Goal: Feedback & Contribution: Submit feedback/report problem

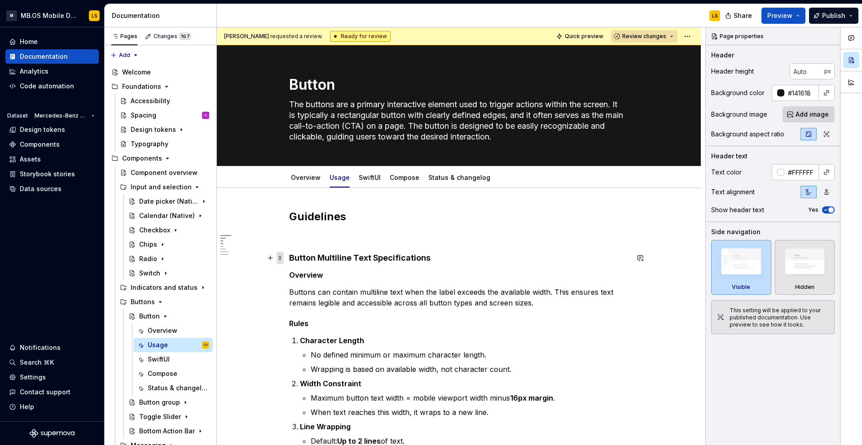
click at [278, 262] on span at bounding box center [280, 258] width 7 height 13
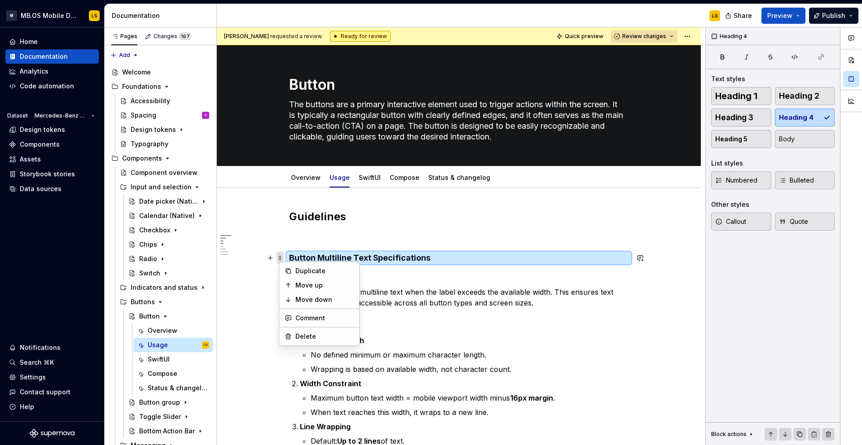
scroll to position [54, 0]
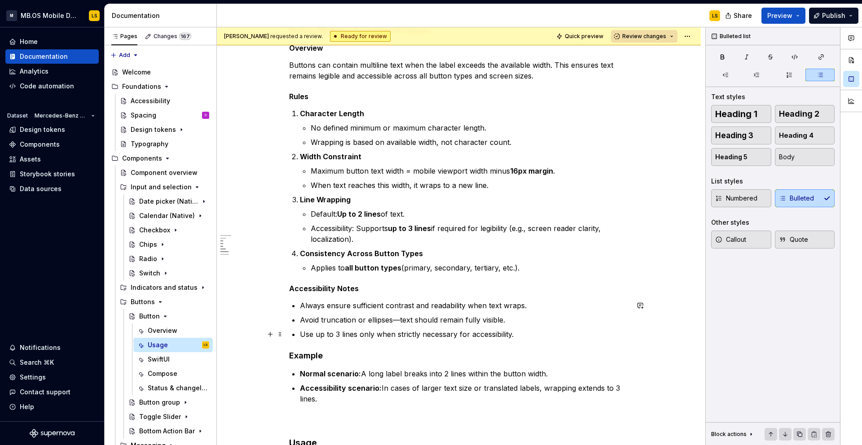
scroll to position [238, 0]
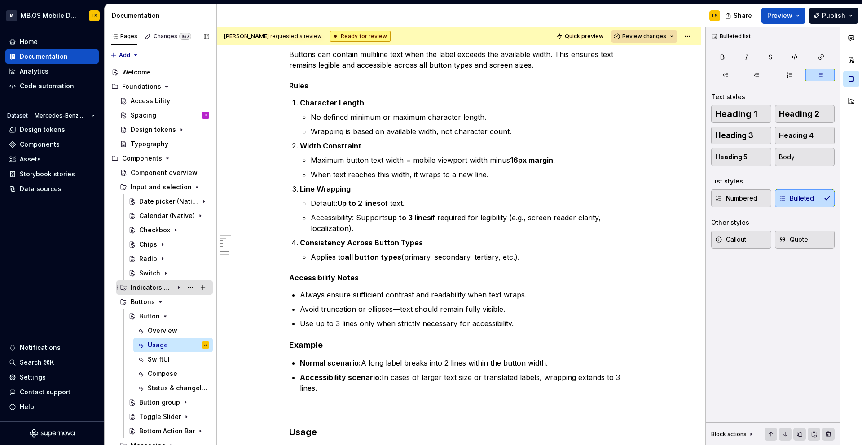
click at [178, 286] on icon "Page tree" at bounding box center [178, 287] width 7 height 7
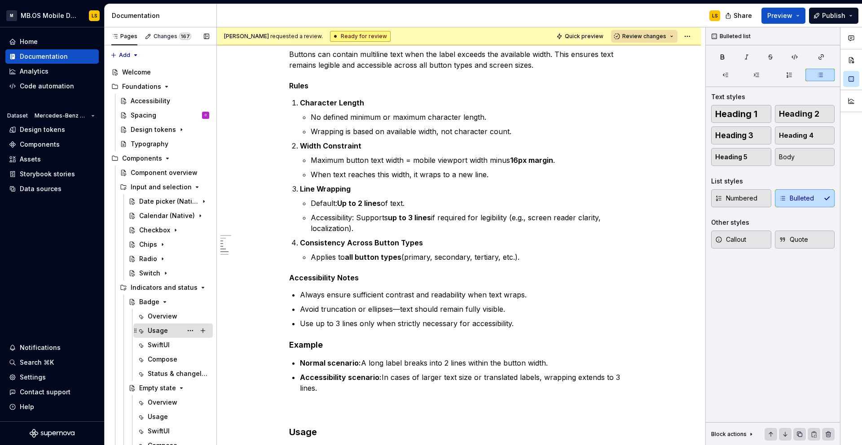
scroll to position [34, 0]
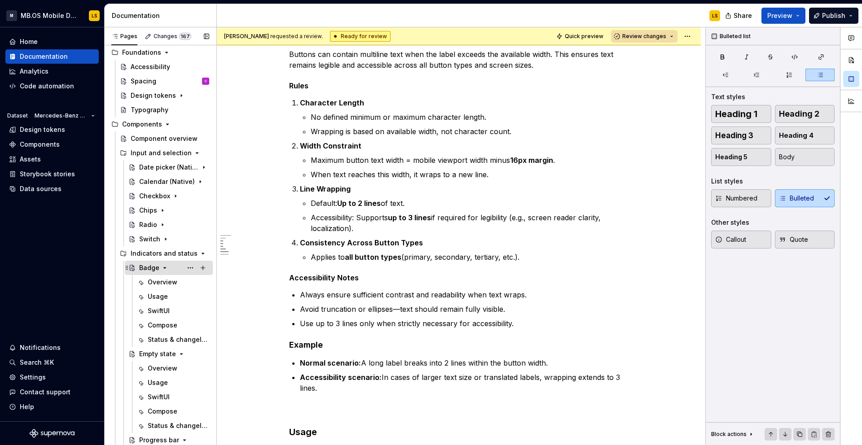
click at [150, 264] on div "Badge" at bounding box center [149, 268] width 20 height 9
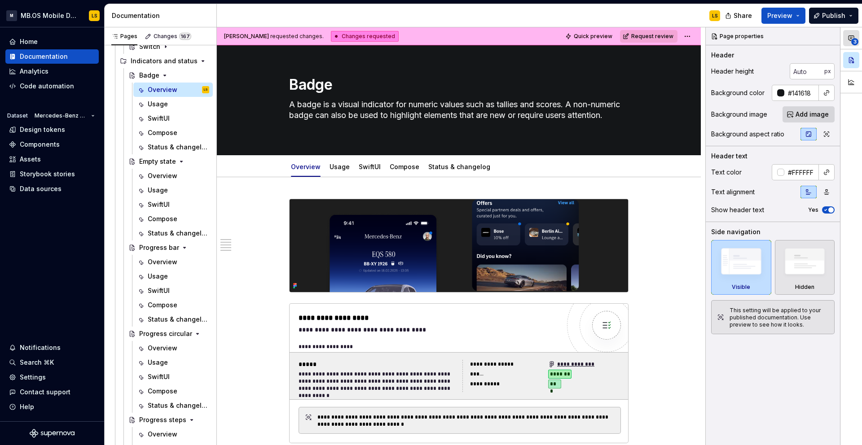
click at [854, 38] on span "3" at bounding box center [854, 41] width 7 height 7
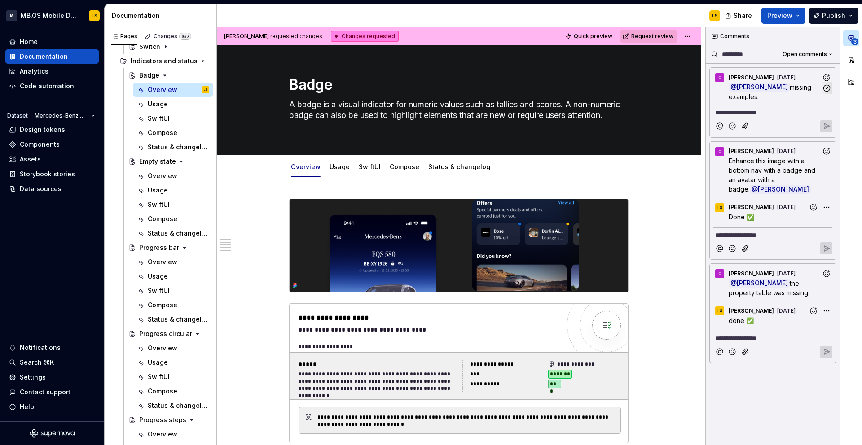
click at [788, 100] on p "@ [PERSON_NAME] missing examples." at bounding box center [775, 92] width 93 height 19
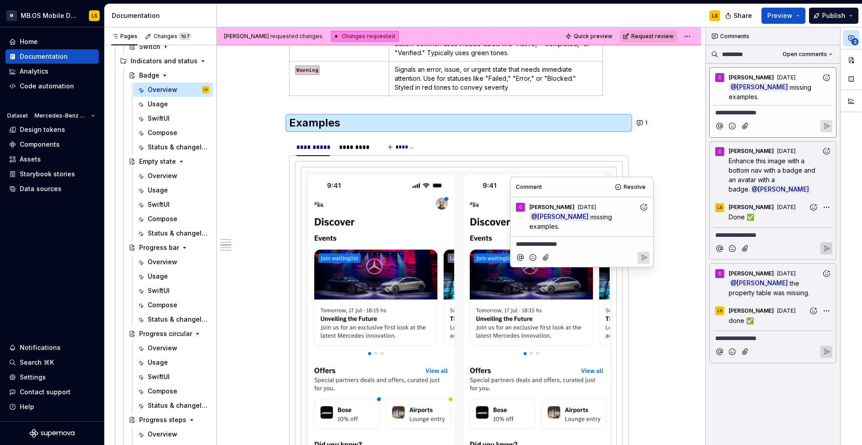
scroll to position [1255, 0]
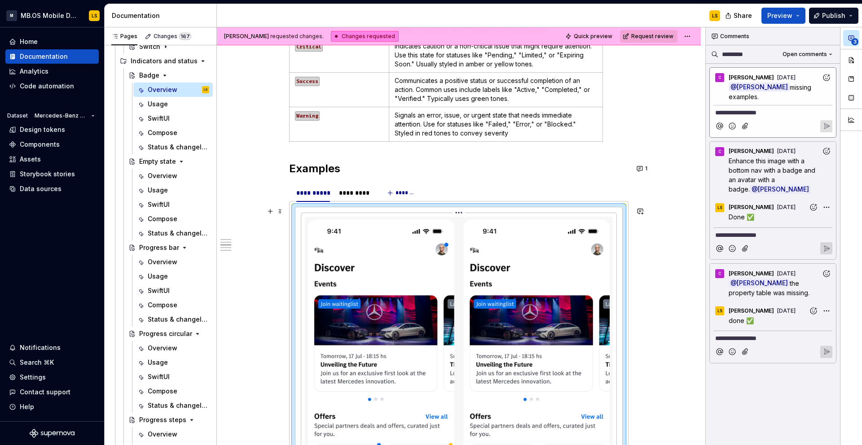
click at [536, 292] on img at bounding box center [459, 378] width 308 height 323
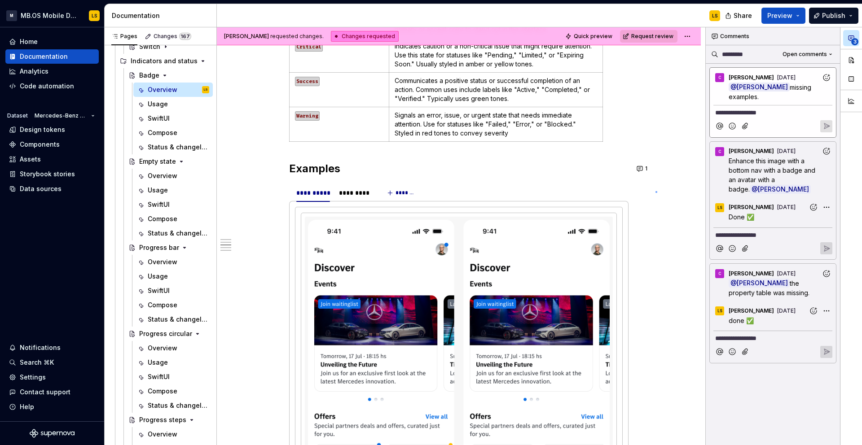
click at [656, 191] on div "**********" at bounding box center [461, 236] width 489 height 418
click at [535, 279] on img at bounding box center [459, 378] width 308 height 323
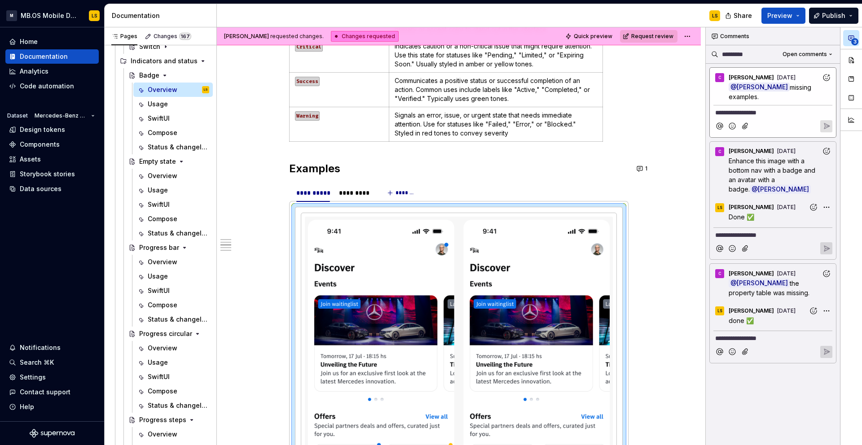
click at [753, 113] on p "**********" at bounding box center [772, 112] width 115 height 9
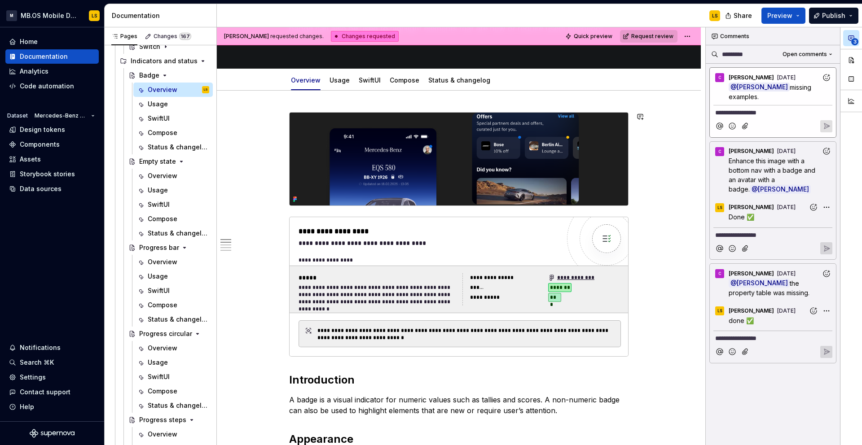
scroll to position [82, 0]
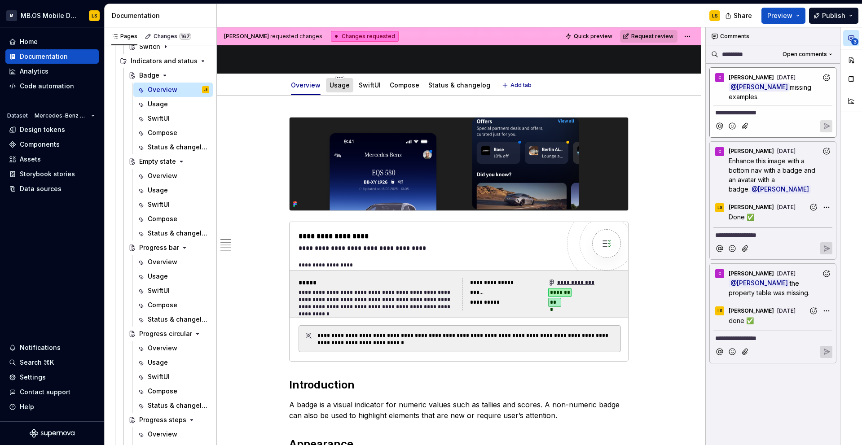
click at [337, 87] on link "Usage" at bounding box center [340, 85] width 20 height 8
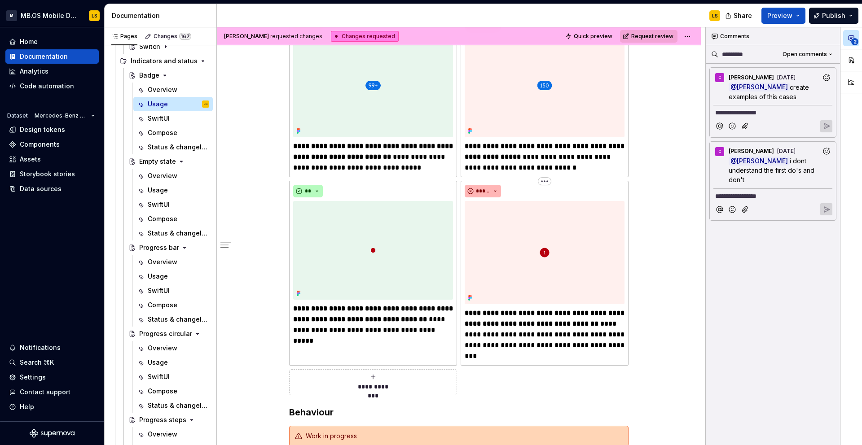
scroll to position [584, 0]
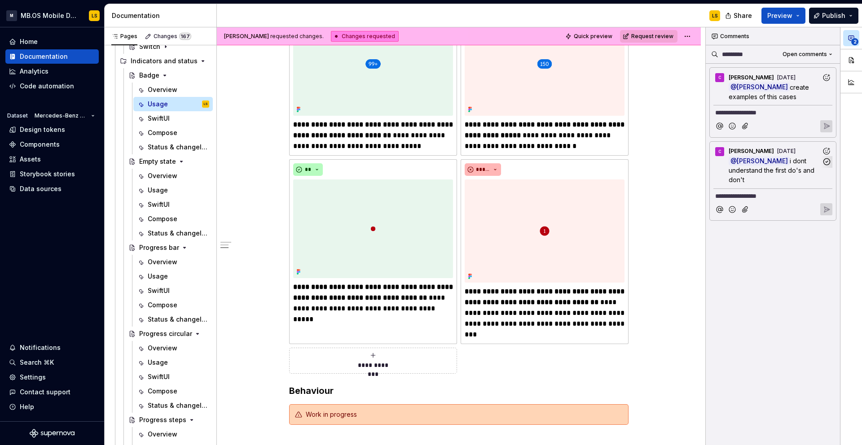
click at [735, 167] on span "i dont understand the first do's and don't" at bounding box center [773, 170] width 88 height 26
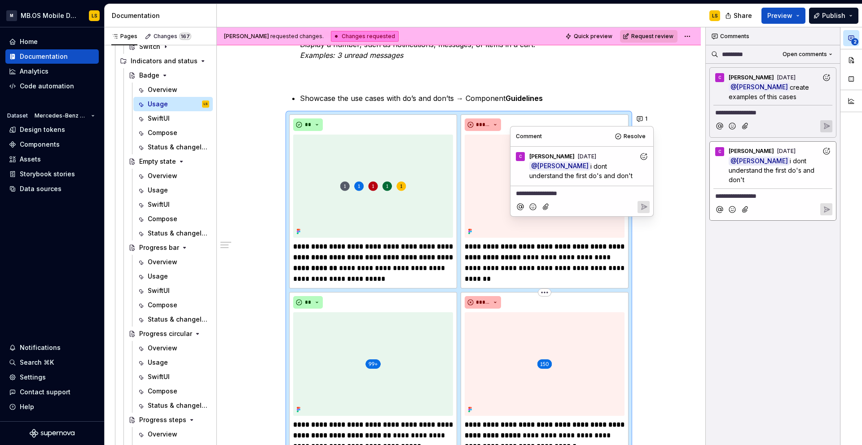
scroll to position [285, 0]
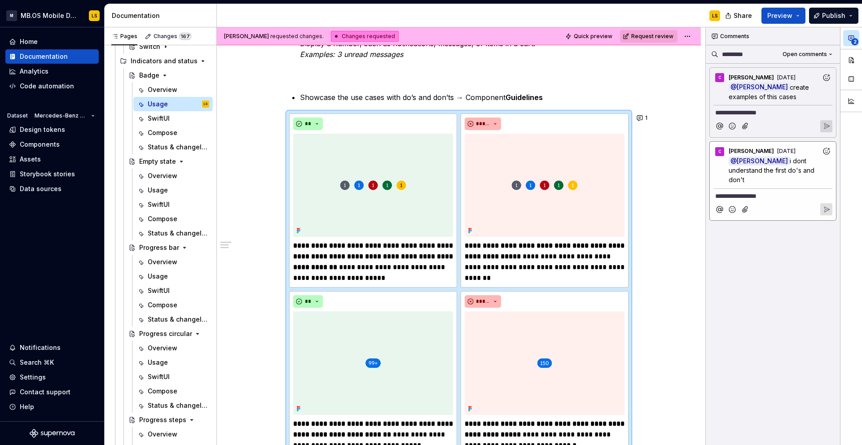
click at [654, 241] on div "**********" at bounding box center [459, 381] width 484 height 977
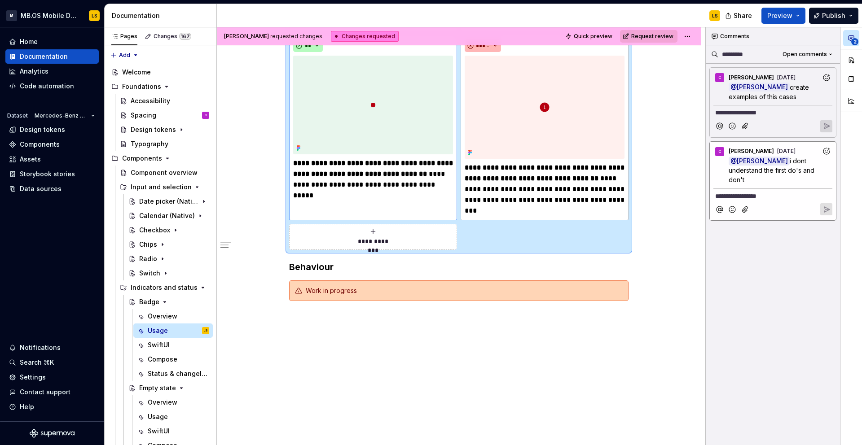
scroll to position [407, 0]
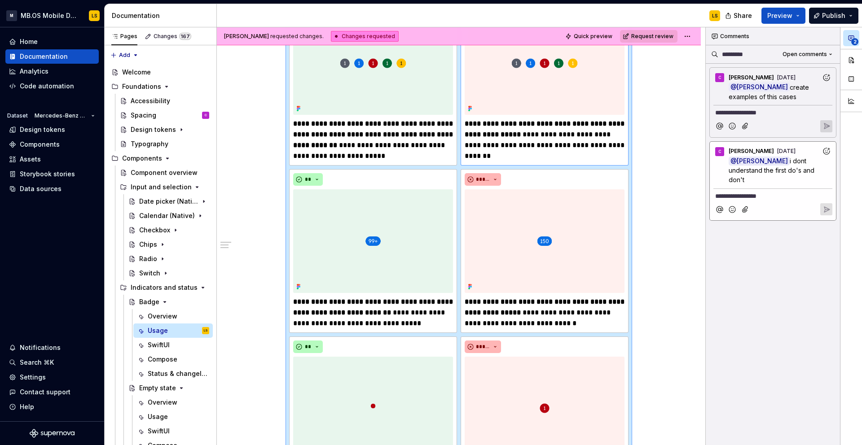
click at [562, 79] on img at bounding box center [545, 63] width 160 height 103
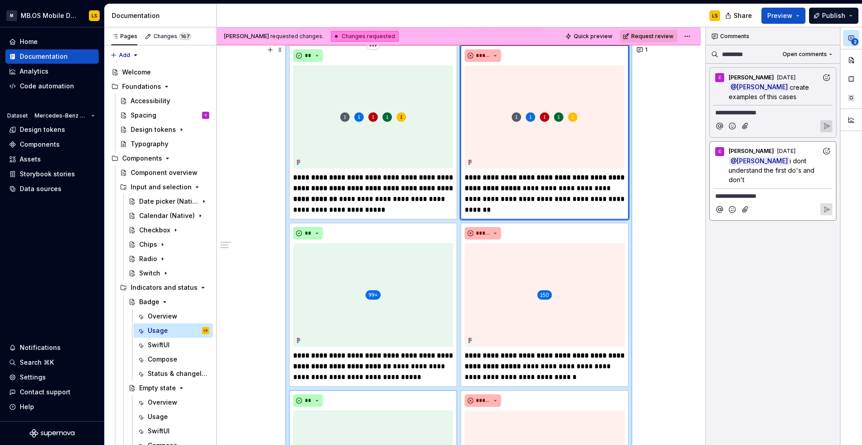
scroll to position [298, 0]
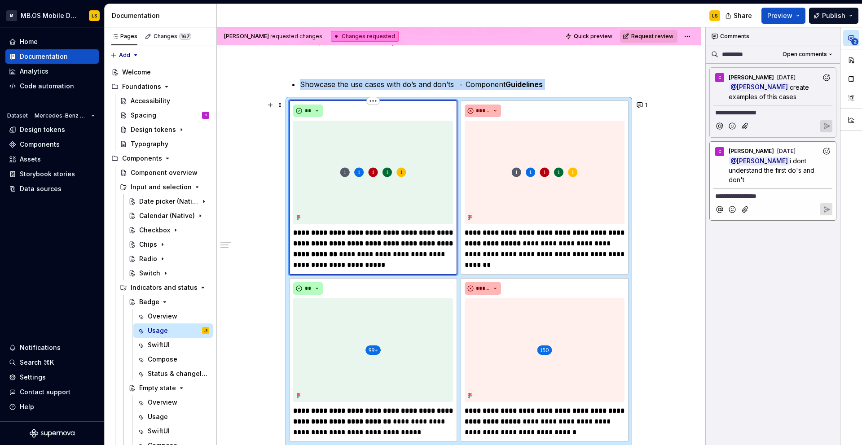
click at [404, 176] on img at bounding box center [373, 172] width 160 height 103
click at [515, 176] on img at bounding box center [545, 172] width 160 height 103
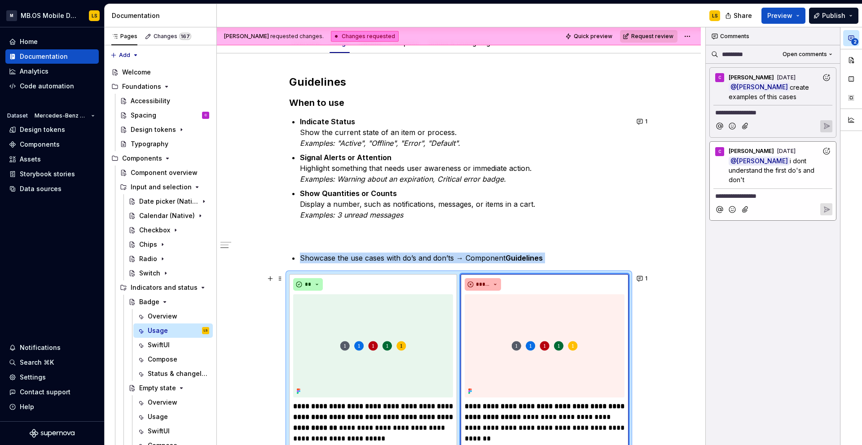
scroll to position [0, 0]
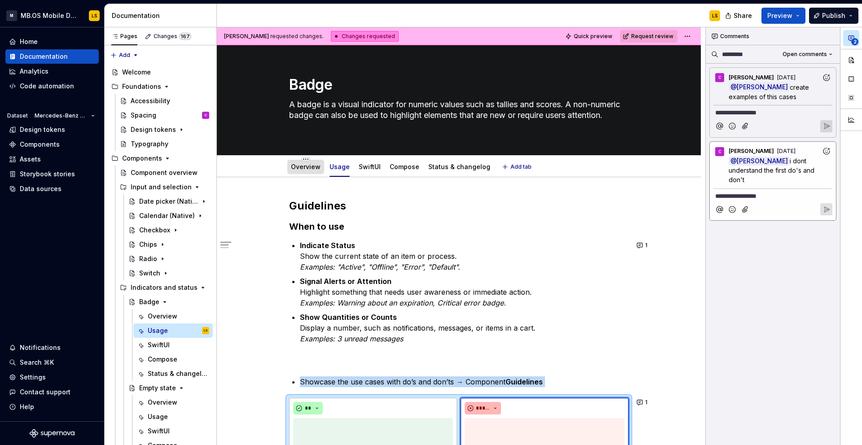
click at [306, 169] on link "Overview" at bounding box center [306, 167] width 30 height 8
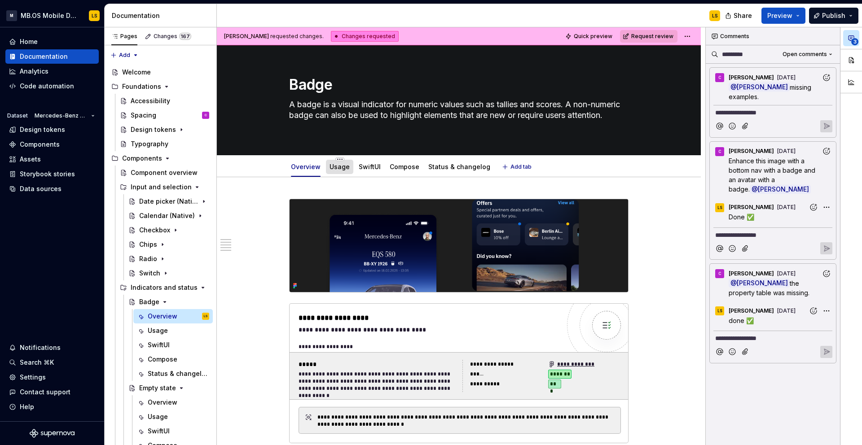
click at [336, 167] on link "Usage" at bounding box center [340, 167] width 20 height 8
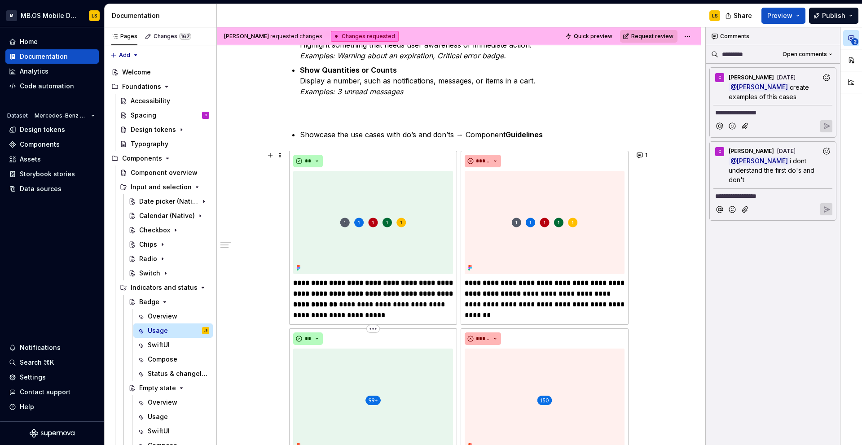
scroll to position [248, 0]
click at [351, 187] on img at bounding box center [373, 222] width 160 height 103
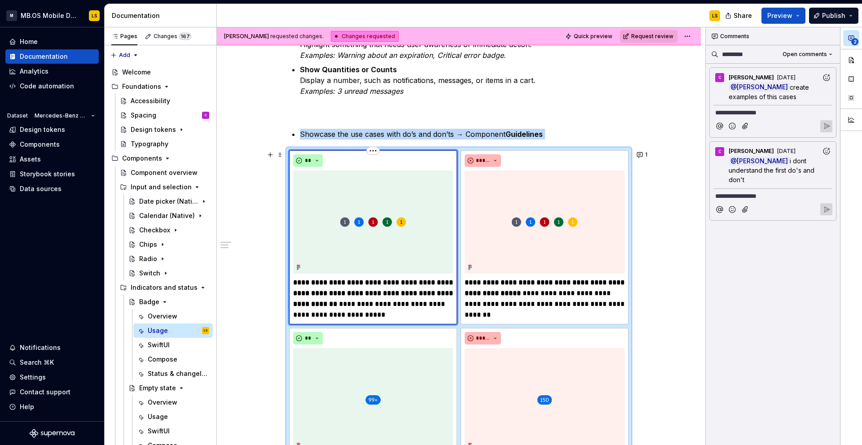
click at [379, 251] on img at bounding box center [373, 222] width 160 height 103
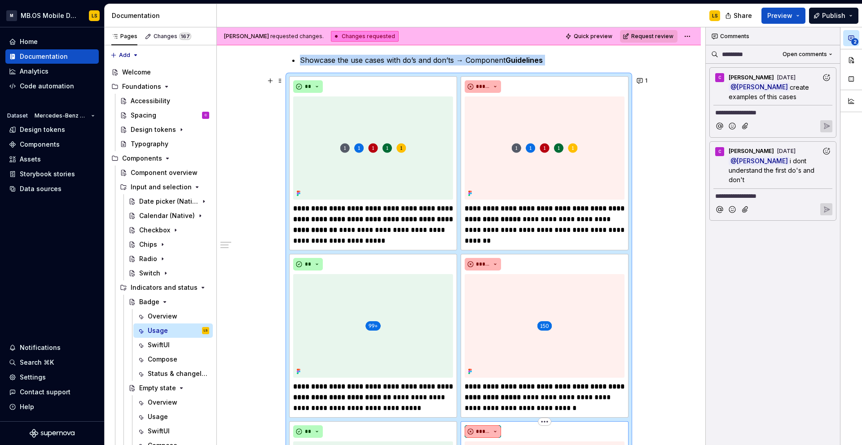
scroll to position [311, 0]
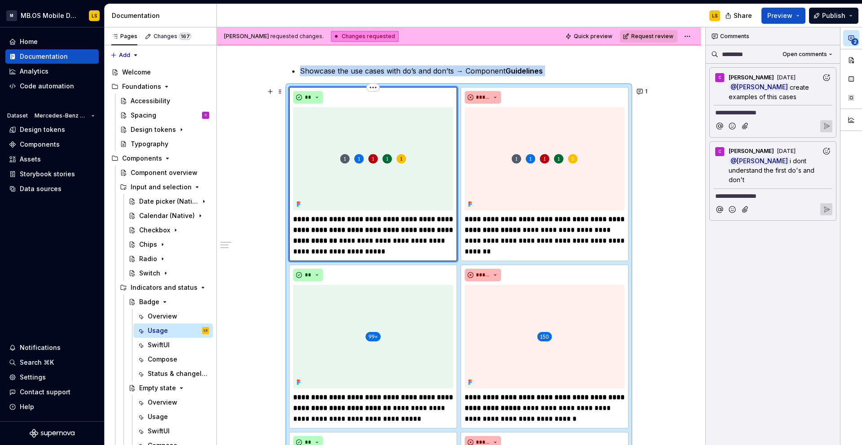
click at [455, 206] on div "**********" at bounding box center [373, 174] width 168 height 174
click at [498, 199] on img at bounding box center [545, 158] width 160 height 103
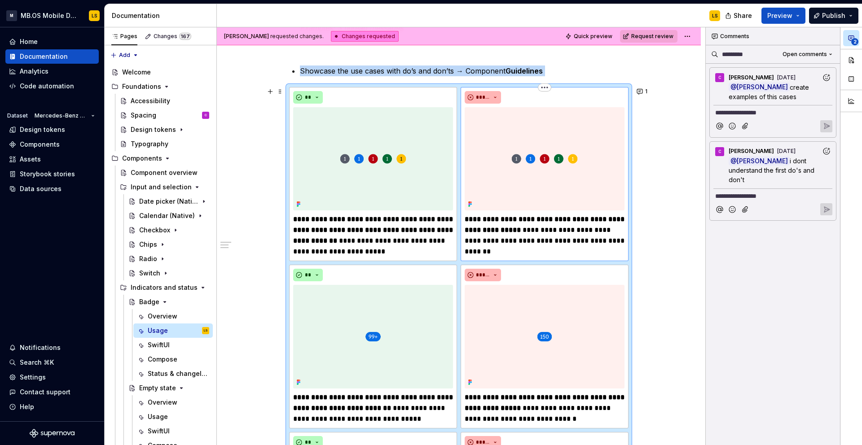
click at [498, 199] on img at bounding box center [545, 158] width 160 height 103
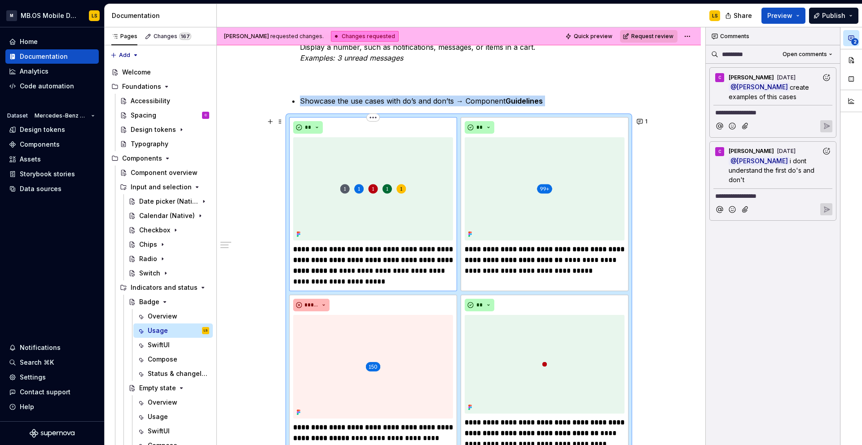
scroll to position [280, 0]
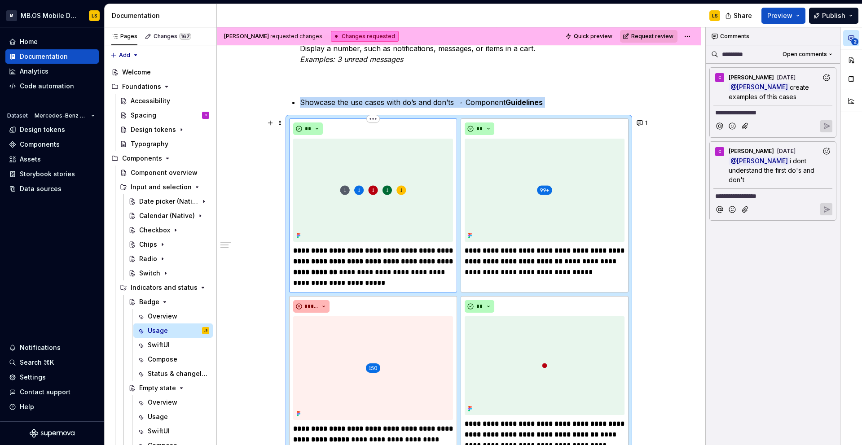
type textarea "*"
click at [351, 210] on img at bounding box center [373, 190] width 160 height 103
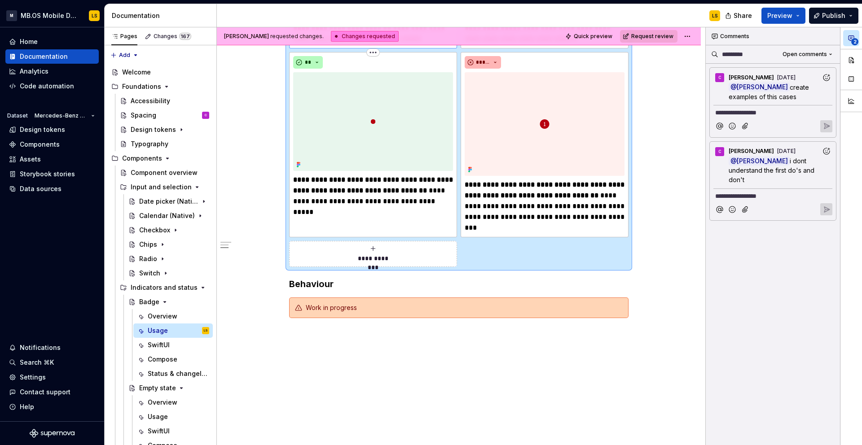
scroll to position [530, 0]
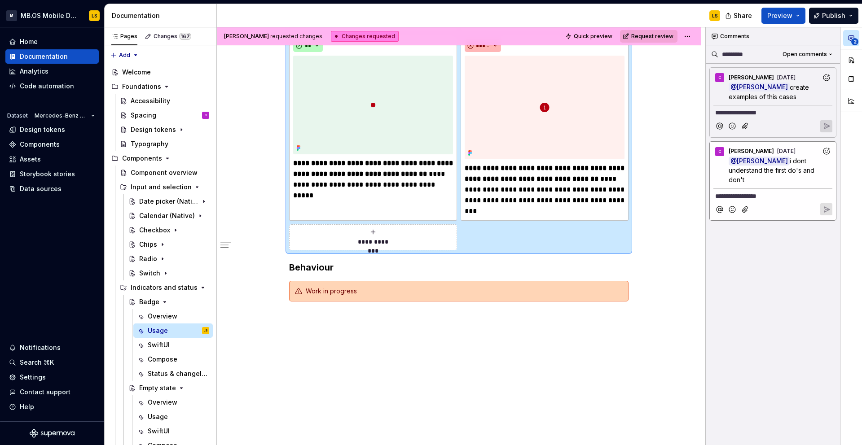
click at [771, 196] on p "**********" at bounding box center [772, 196] width 115 height 9
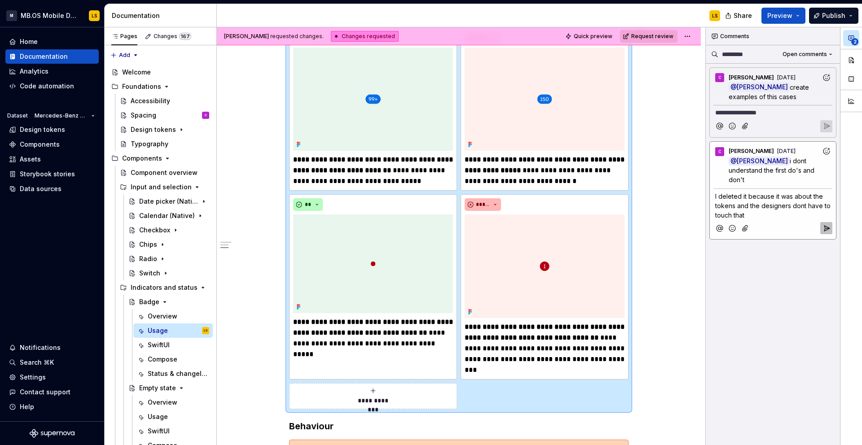
click at [825, 228] on icon "Reply" at bounding box center [826, 228] width 9 height 9
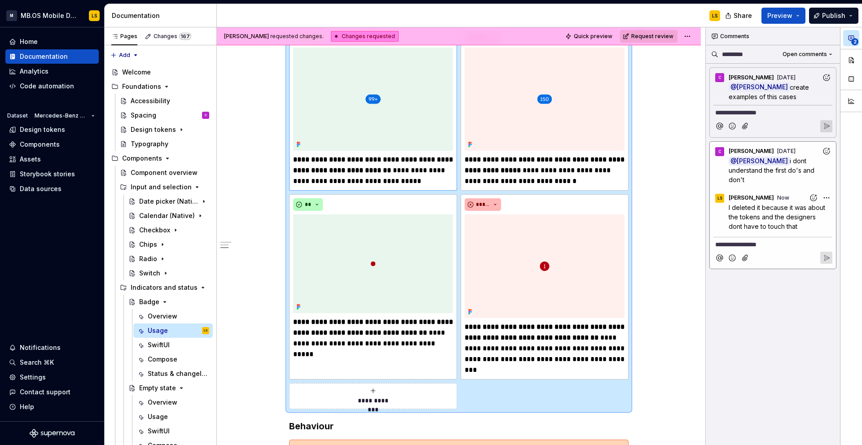
scroll to position [0, 0]
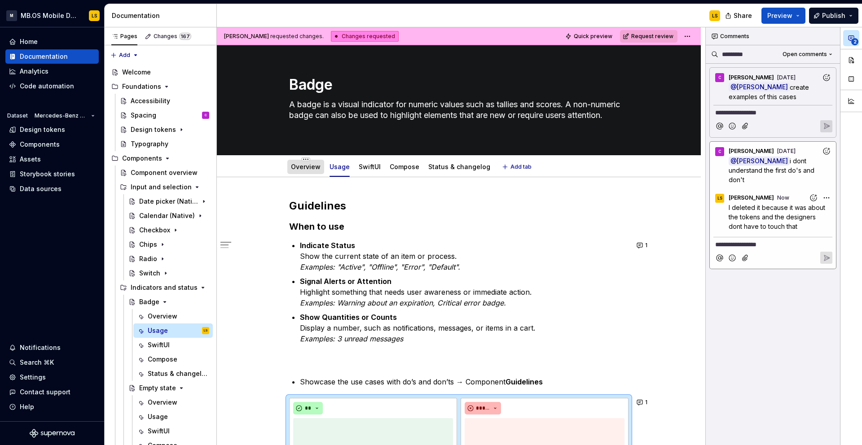
click at [304, 173] on div "Overview" at bounding box center [305, 167] width 37 height 14
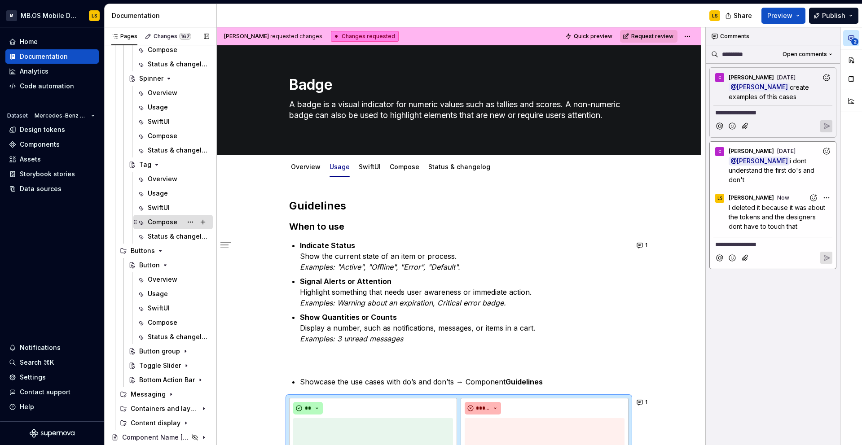
scroll to position [743, 0]
click at [156, 277] on div "Overview" at bounding box center [163, 277] width 30 height 9
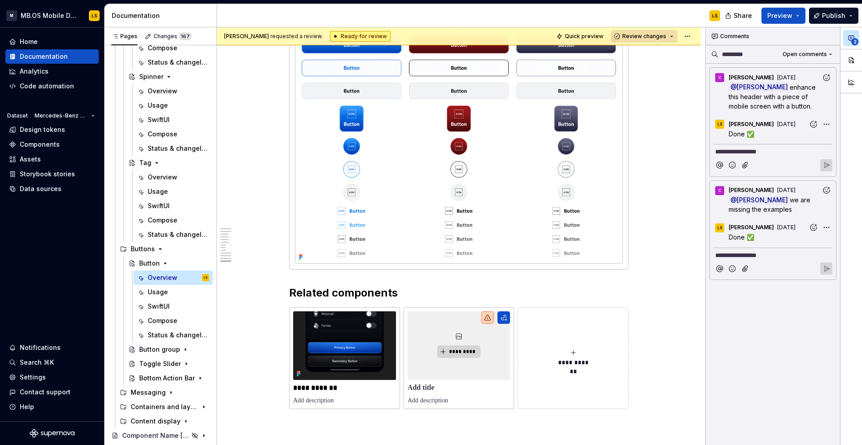
scroll to position [5161, 0]
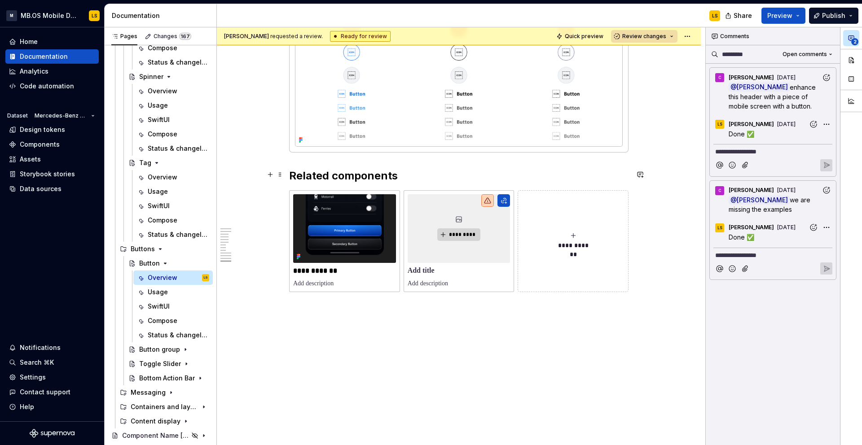
click at [345, 171] on h2 "Related components" at bounding box center [458, 176] width 339 height 14
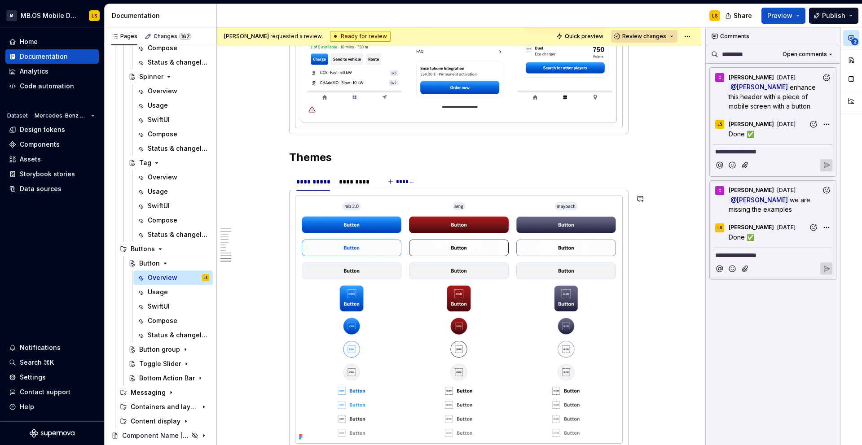
scroll to position [4733, 0]
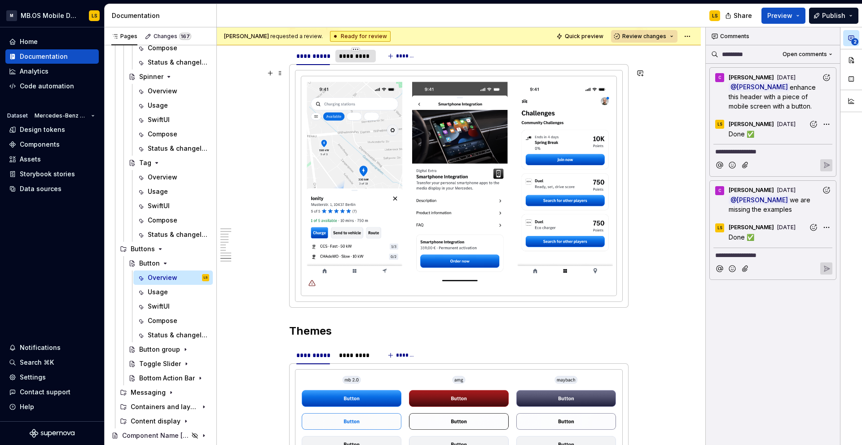
scroll to position [4783, 0]
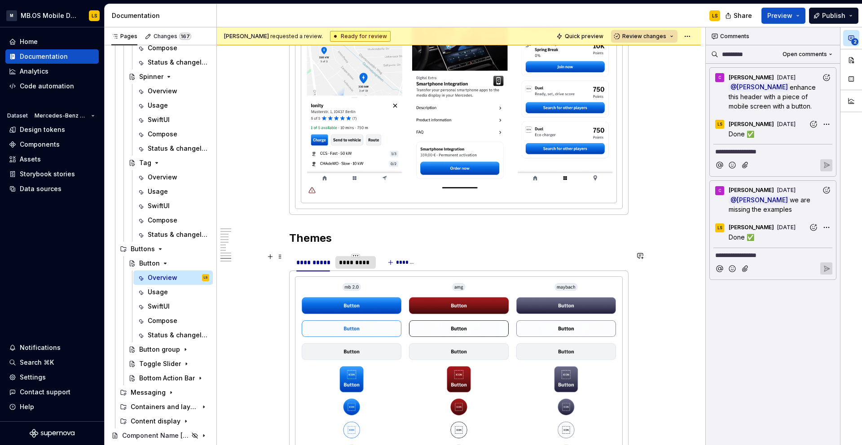
click at [361, 264] on div "*********" at bounding box center [355, 262] width 33 height 9
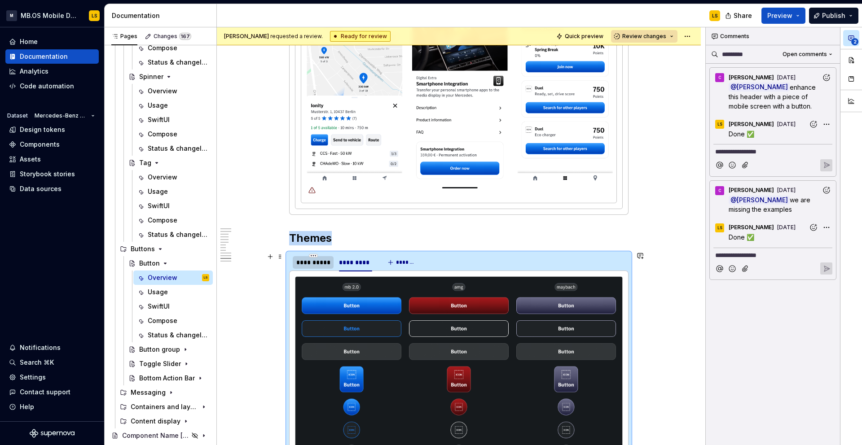
click at [321, 267] on div "**********" at bounding box center [313, 262] width 41 height 13
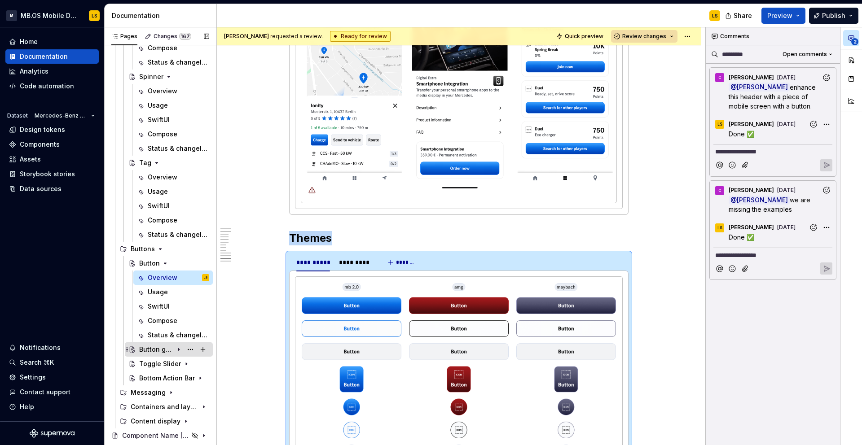
click at [169, 353] on div "Button group" at bounding box center [156, 349] width 34 height 9
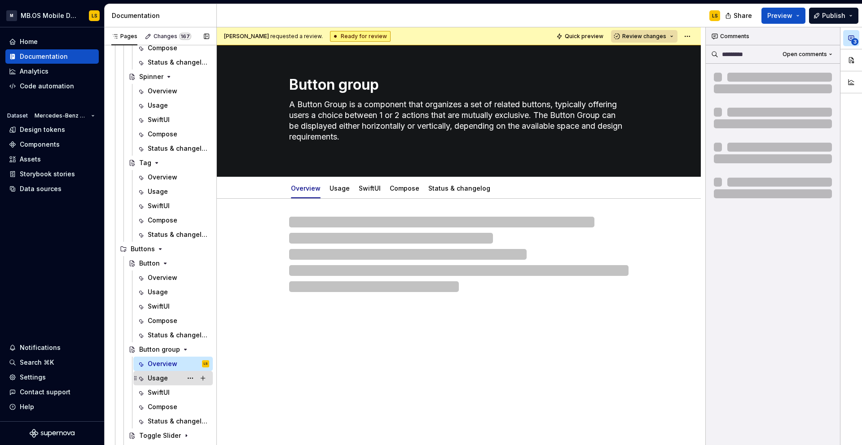
click at [167, 379] on div "Usage" at bounding box center [158, 378] width 20 height 9
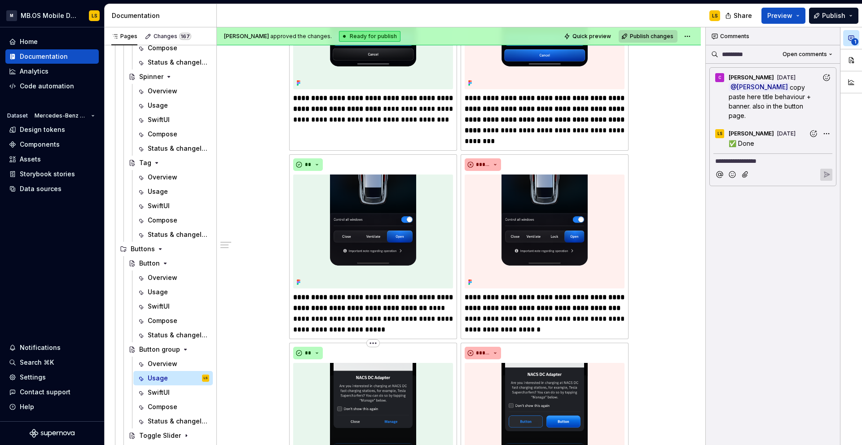
scroll to position [323, 0]
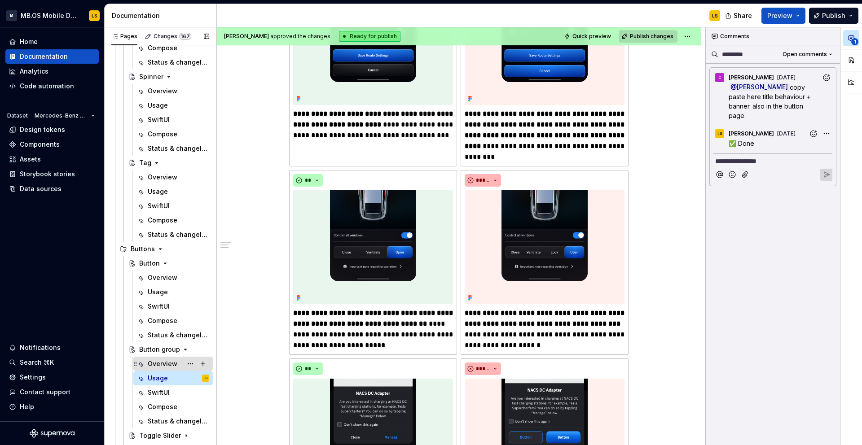
click at [163, 364] on div "Overview" at bounding box center [163, 364] width 30 height 9
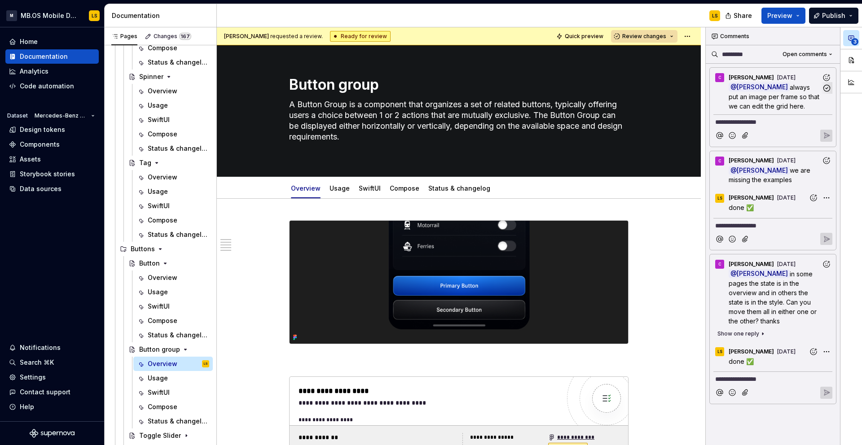
click at [753, 102] on span "always put an image per frame so that we can edit the grid here." at bounding box center [775, 97] width 92 height 26
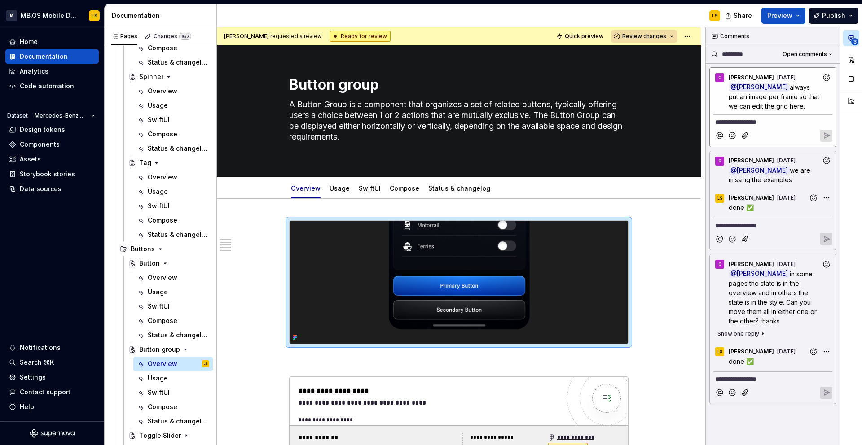
click at [623, 265] on img at bounding box center [459, 282] width 339 height 123
click at [779, 106] on span "always put an image per frame so that we can edit the grid here." at bounding box center [775, 97] width 92 height 26
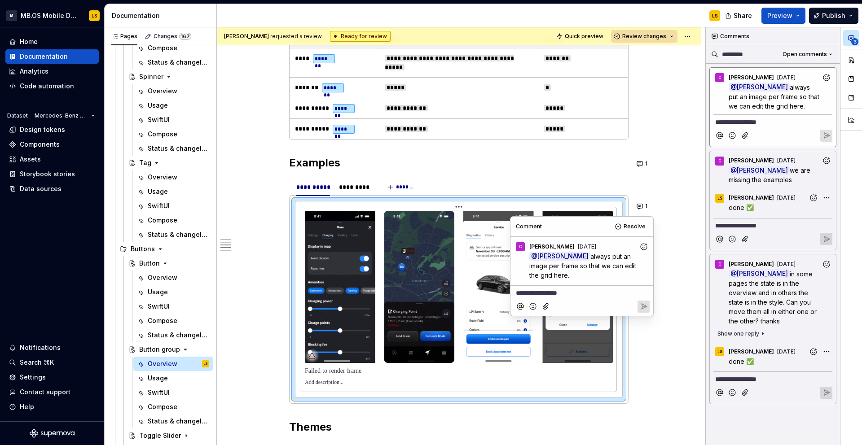
scroll to position [1059, 0]
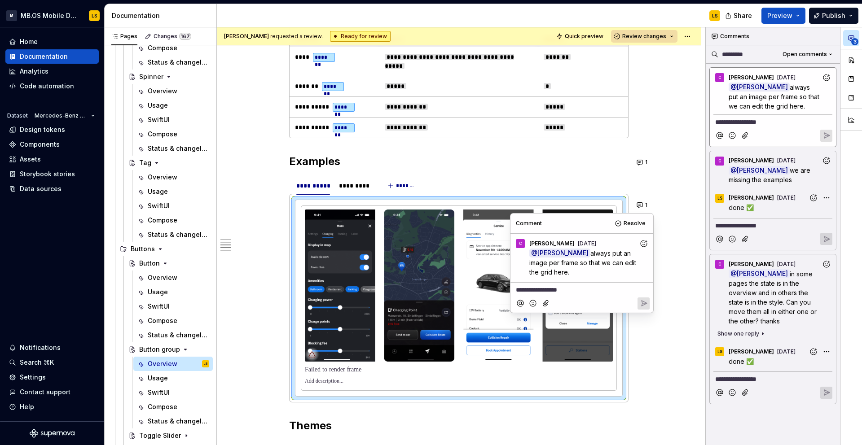
click at [471, 178] on div "**********" at bounding box center [458, 186] width 339 height 18
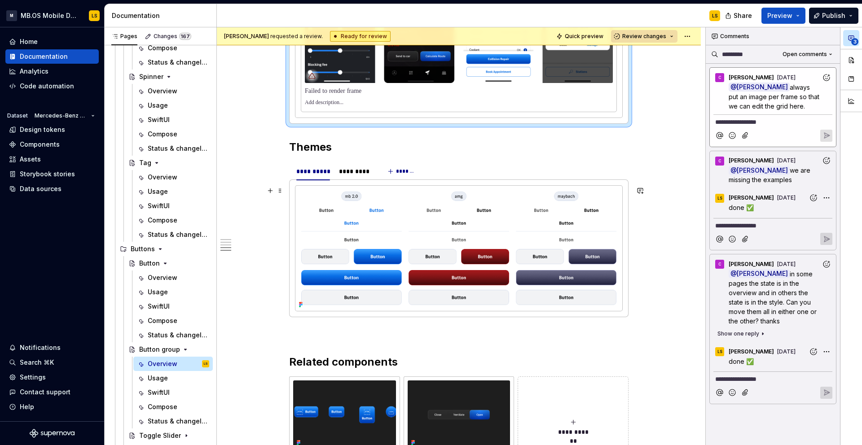
scroll to position [1342, 0]
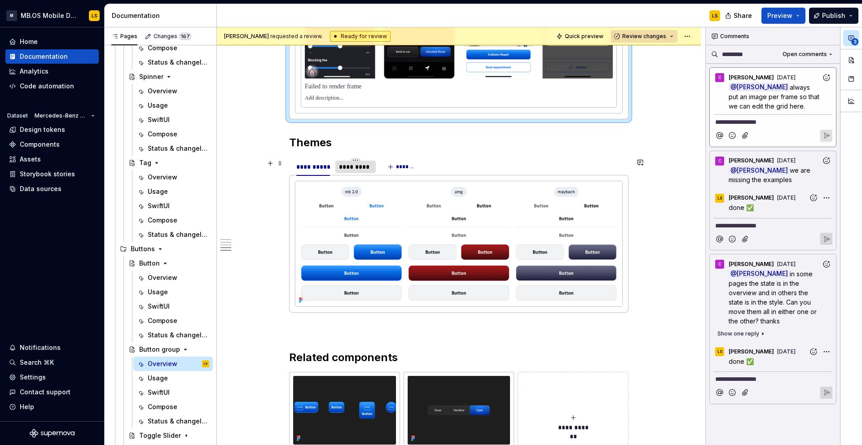
click at [351, 166] on div "*********" at bounding box center [355, 167] width 33 height 9
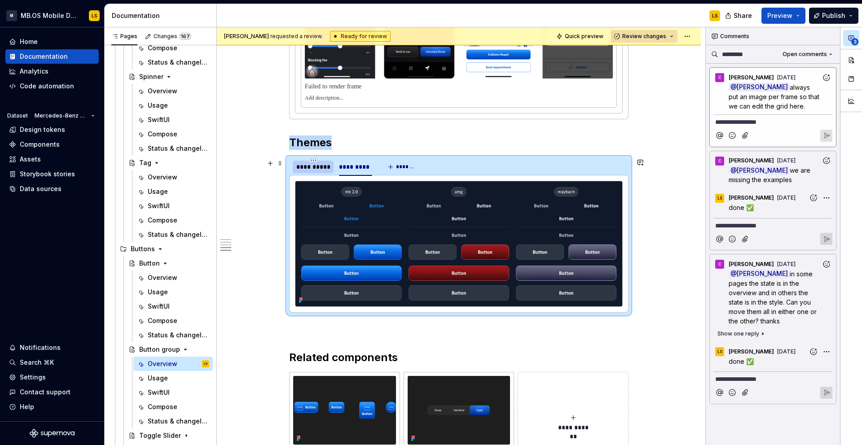
click at [317, 173] on div "**********" at bounding box center [313, 167] width 41 height 13
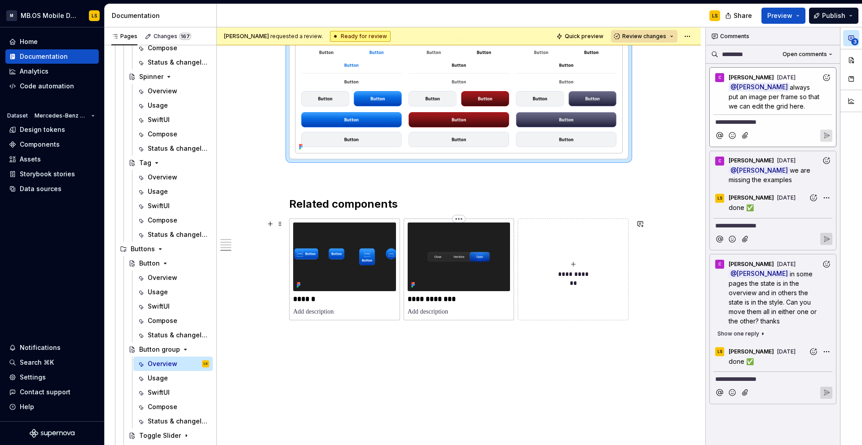
scroll to position [1497, 0]
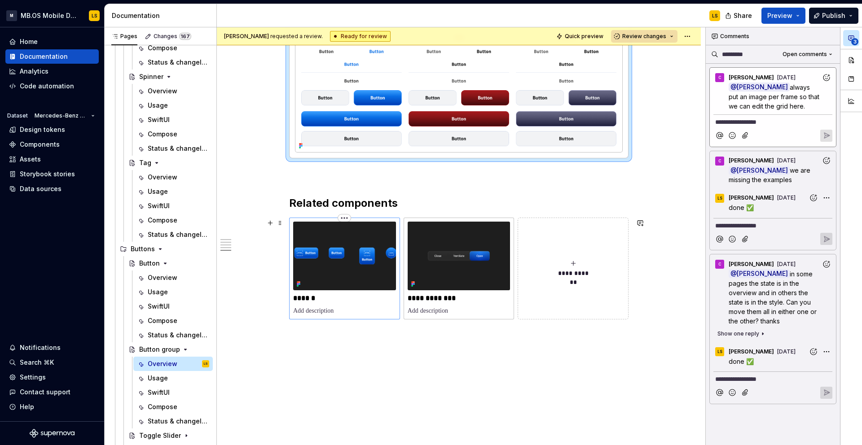
click at [327, 312] on p at bounding box center [344, 311] width 103 height 9
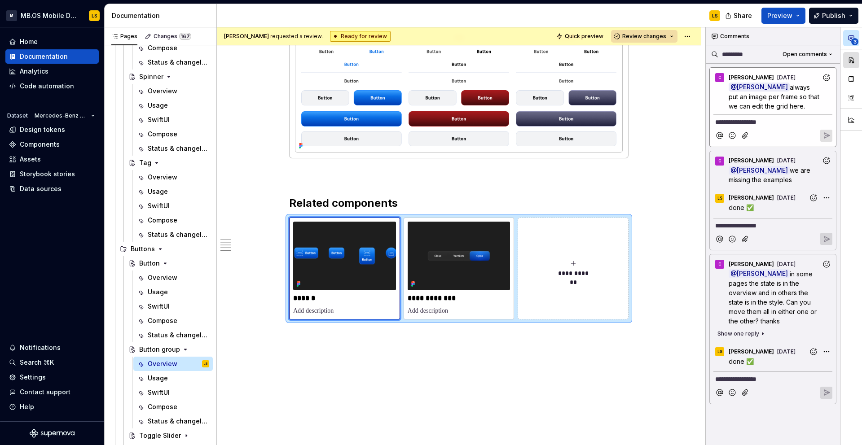
click at [849, 60] on button "button" at bounding box center [851, 60] width 16 height 16
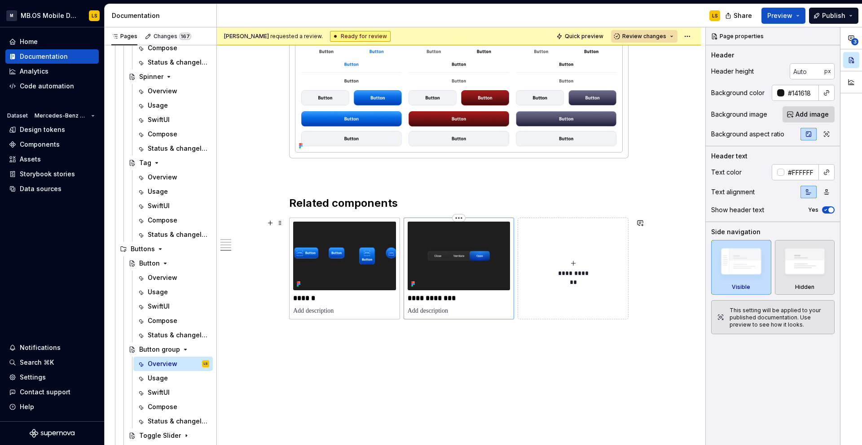
click at [489, 277] on img at bounding box center [459, 256] width 103 height 68
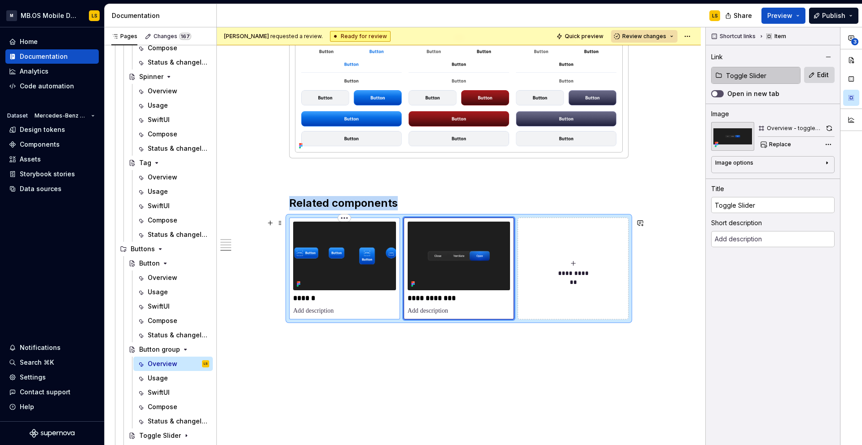
type textarea "*"
type input "Button"
click at [374, 269] on img at bounding box center [344, 256] width 103 height 68
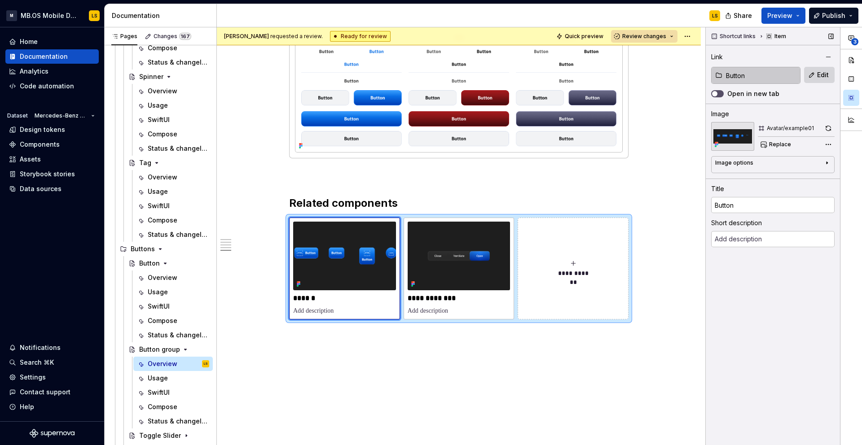
click at [747, 74] on input "Button" at bounding box center [761, 75] width 78 height 16
click at [811, 71] on button "Edit" at bounding box center [819, 75] width 31 height 16
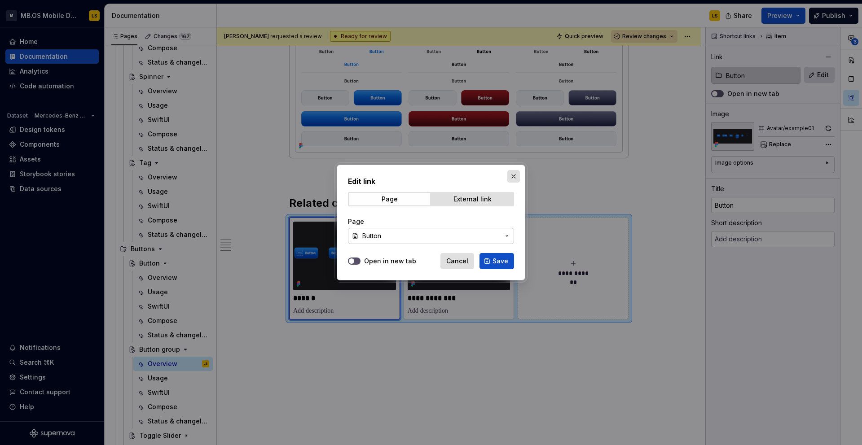
click at [513, 171] on button "button" at bounding box center [513, 176] width 13 height 13
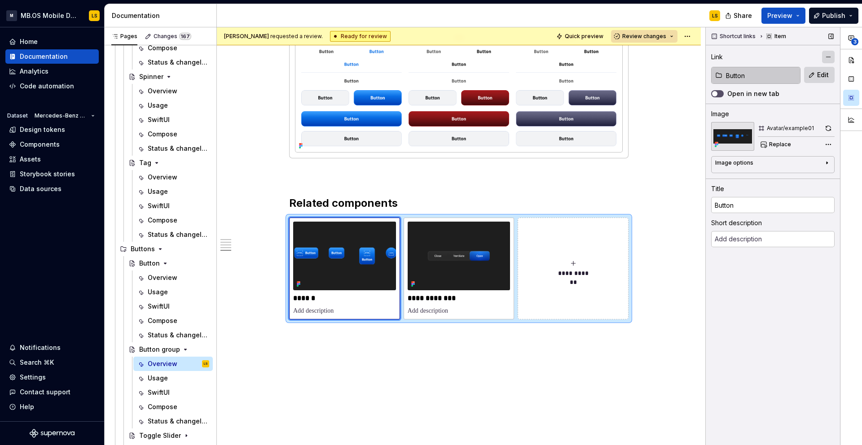
click at [828, 56] on button "button" at bounding box center [828, 57] width 13 height 13
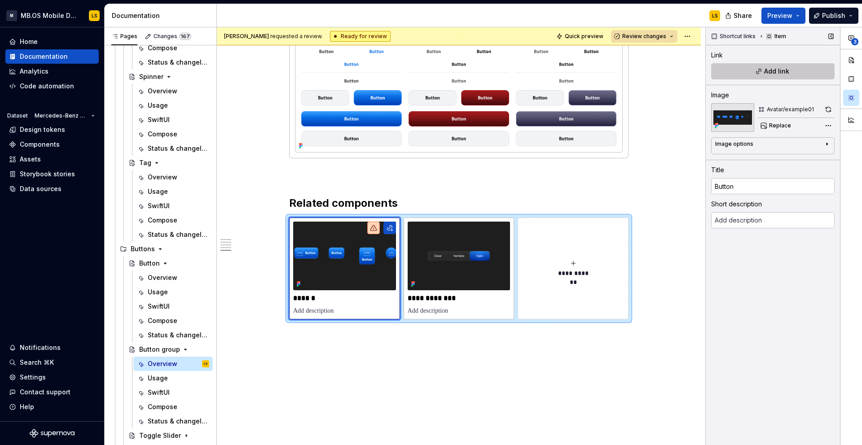
click at [753, 71] on button "Add link" at bounding box center [772, 71] width 123 height 16
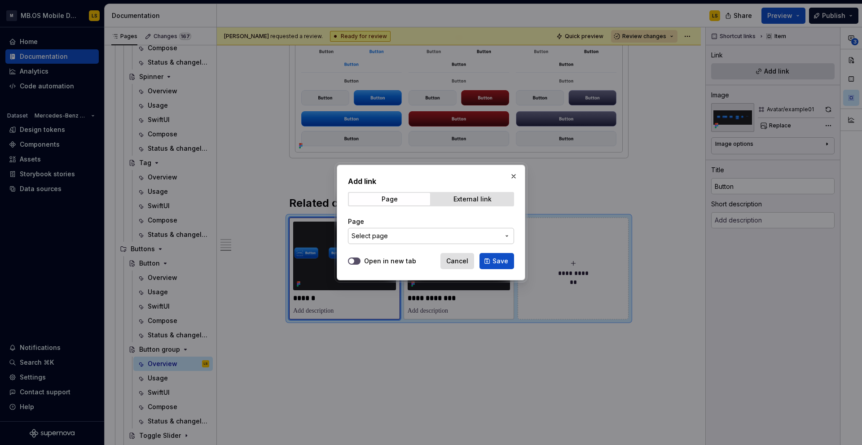
click at [405, 238] on span "Select page" at bounding box center [426, 236] width 148 height 9
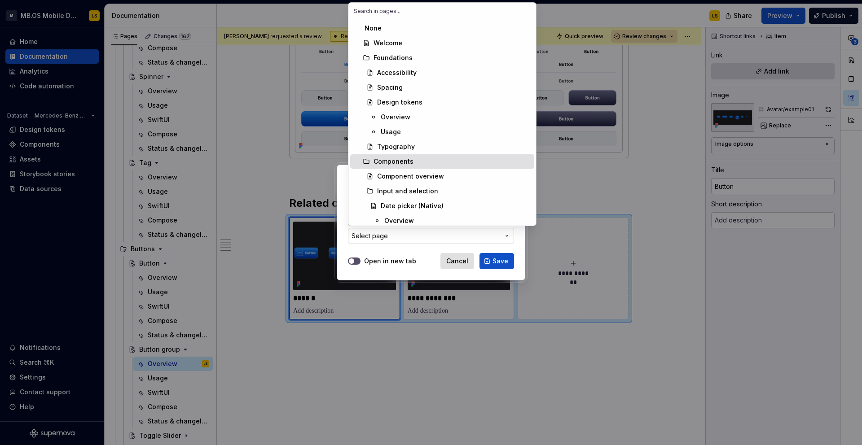
type textarea "*"
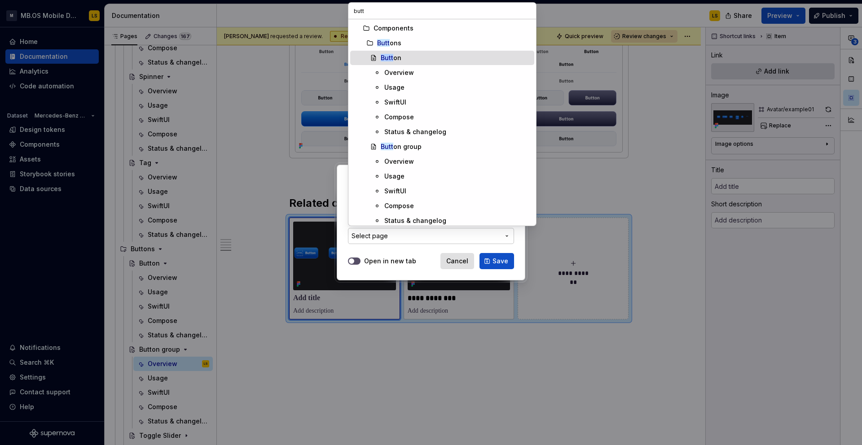
type input "butt"
click at [401, 55] on div "Butt on" at bounding box center [456, 57] width 150 height 9
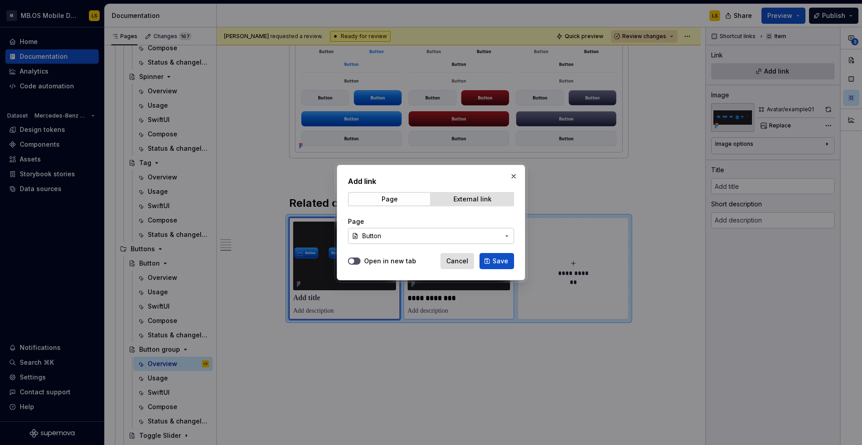
click at [503, 258] on span "Save" at bounding box center [501, 261] width 16 height 9
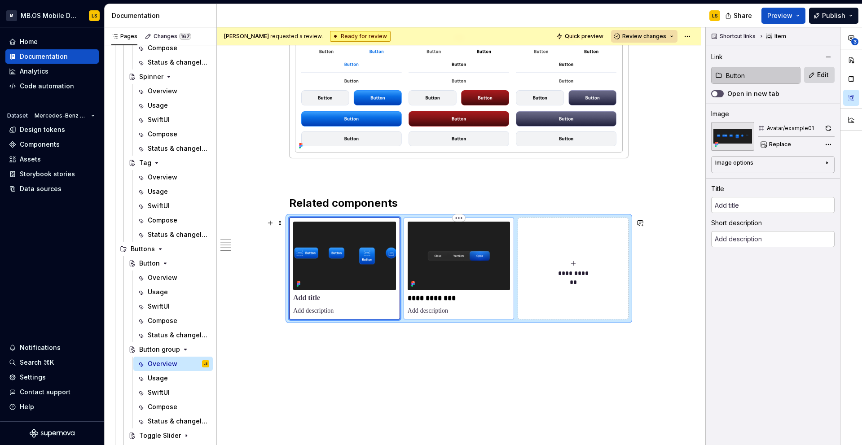
type textarea "*"
type input "Button"
type textarea "The buttons are a primary interactive element used to trigger actions within th…"
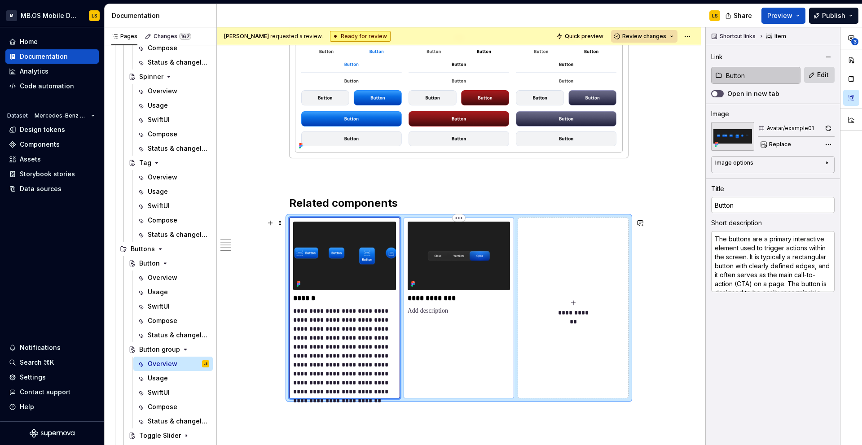
type textarea "*"
type input "Toggle Slider"
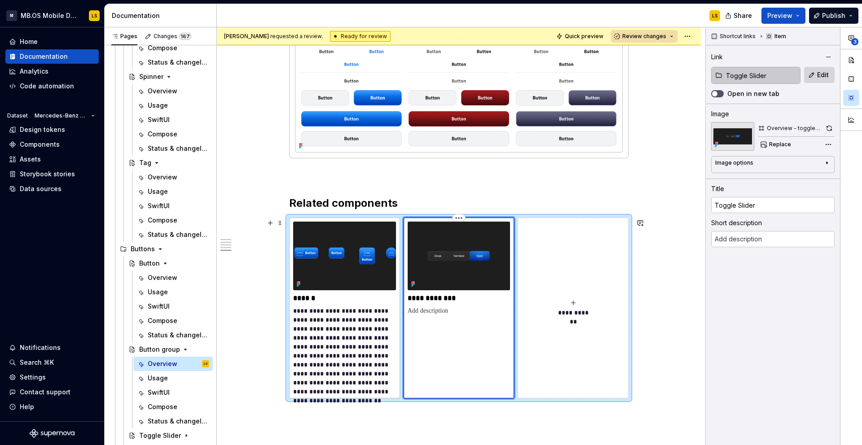
click at [483, 273] on img at bounding box center [459, 256] width 103 height 68
click at [766, 70] on input "Toggle Slider" at bounding box center [761, 75] width 78 height 16
click at [821, 69] on button "Edit" at bounding box center [819, 75] width 31 height 16
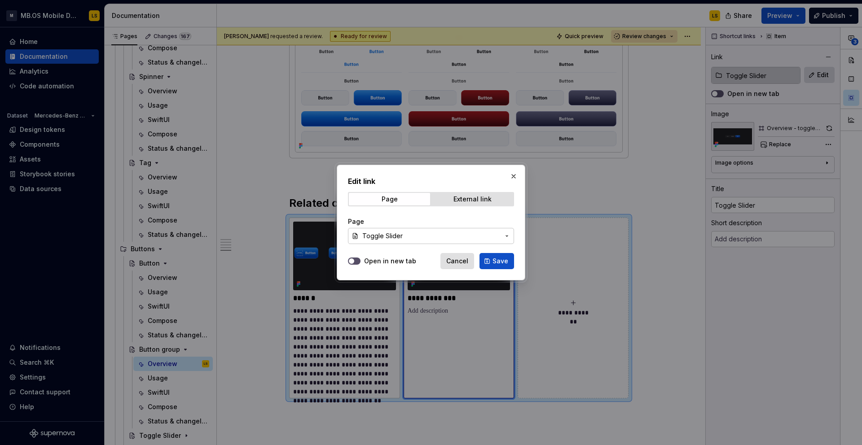
click at [383, 237] on span "Toggle Slider" at bounding box center [382, 236] width 40 height 9
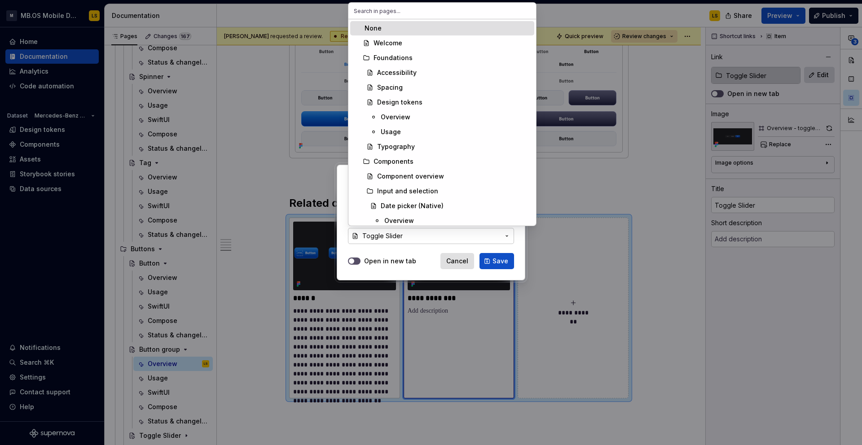
type textarea "*"
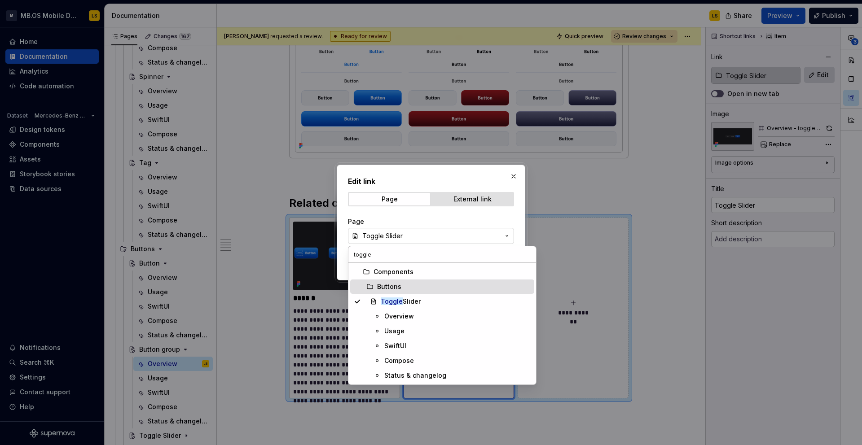
type input "toggle"
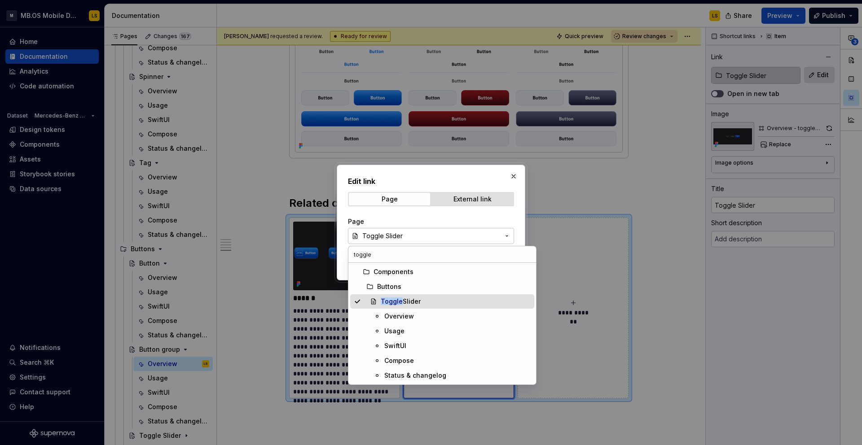
drag, startPoint x: 423, startPoint y: 292, endPoint x: 424, endPoint y: 301, distance: 8.6
click at [424, 301] on div "Components Buttons Toggle Slider Overview Usage SwiftUI Compose Status & change…" at bounding box center [442, 324] width 184 height 118
click at [424, 301] on div "Toggle Slider" at bounding box center [456, 301] width 150 height 9
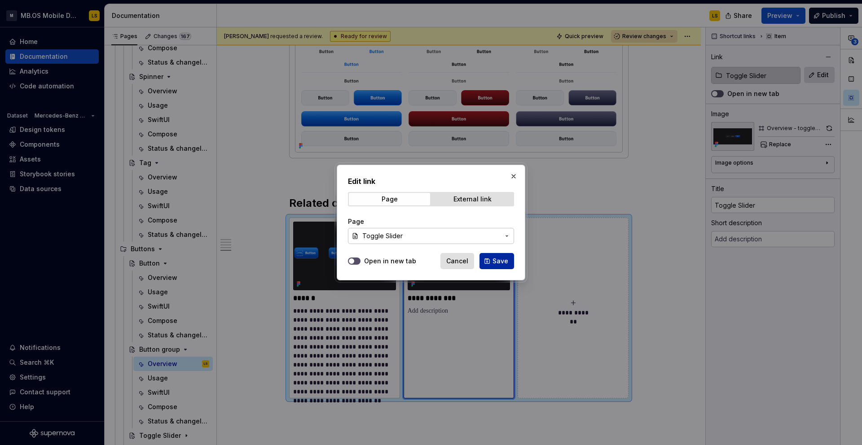
click at [501, 255] on button "Save" at bounding box center [497, 261] width 35 height 16
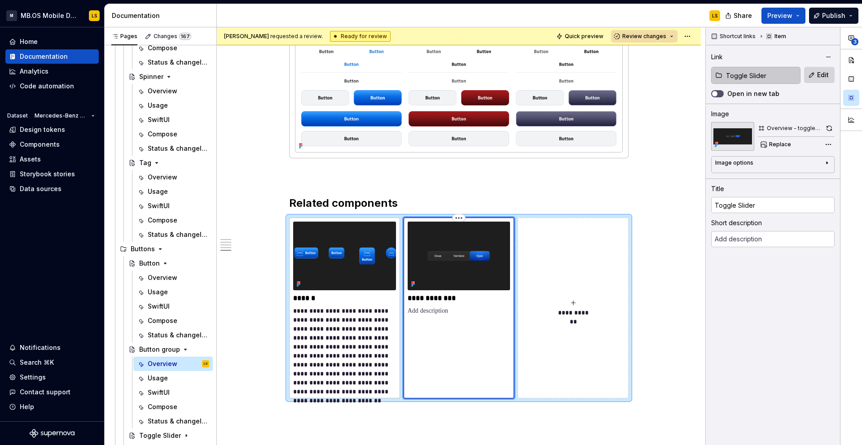
type textarea "*"
type textarea "The Toggle Slider allows users to switch between two to three states displayed …"
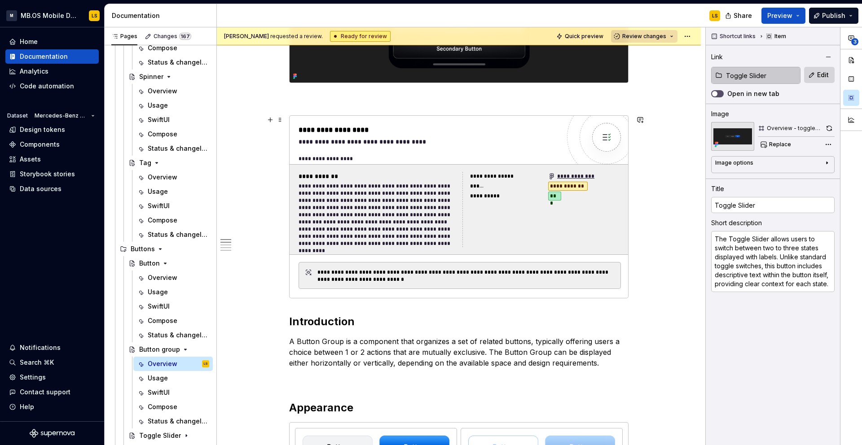
scroll to position [261, 0]
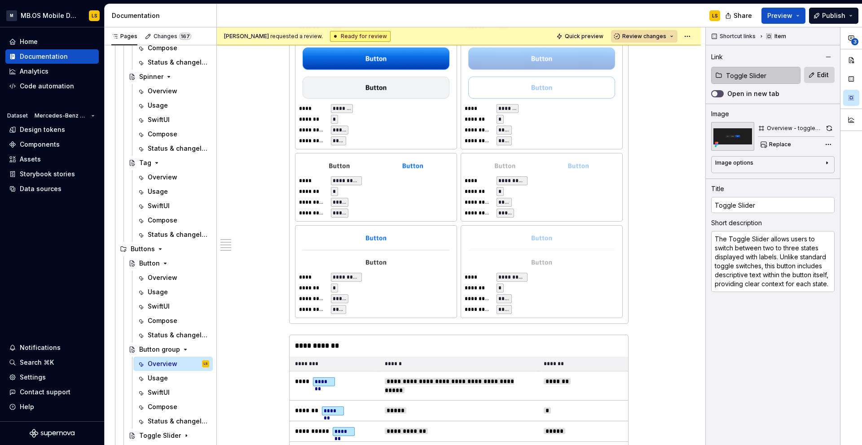
scroll to position [737, 0]
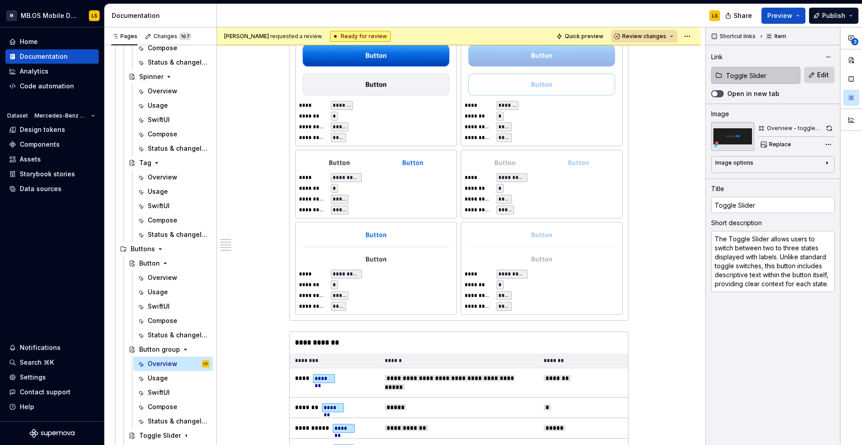
click at [525, 141] on div "**********" at bounding box center [542, 121] width 154 height 41
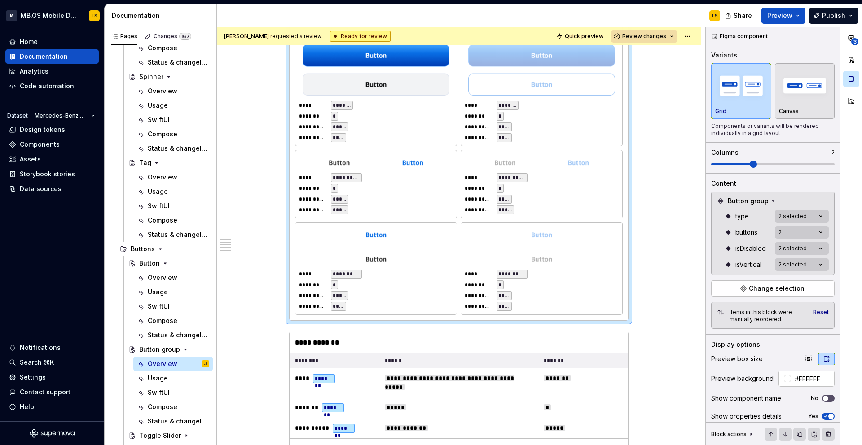
click at [525, 175] on span "**********" at bounding box center [511, 177] width 27 height 7
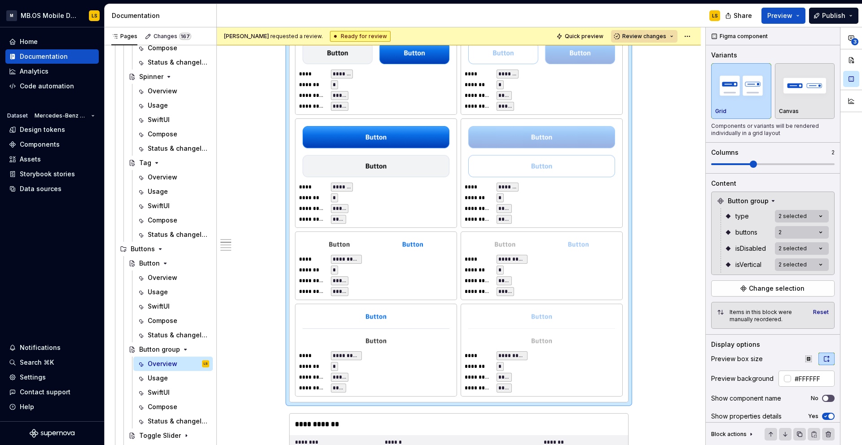
scroll to position [576, 0]
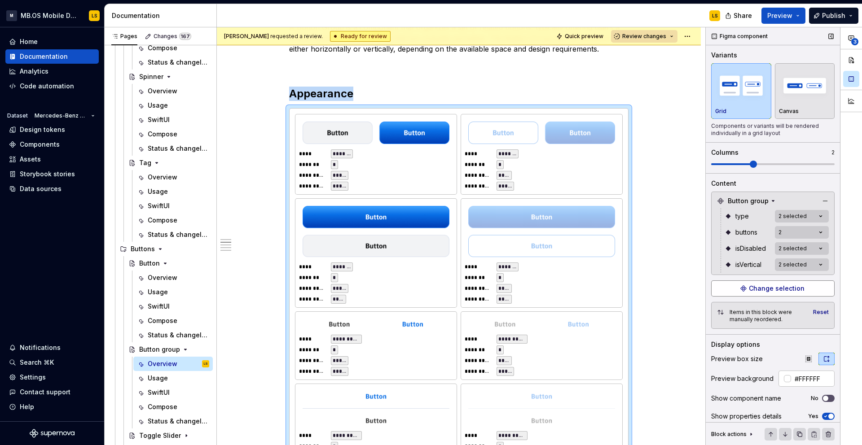
click at [771, 289] on span "Change selection" at bounding box center [777, 288] width 56 height 9
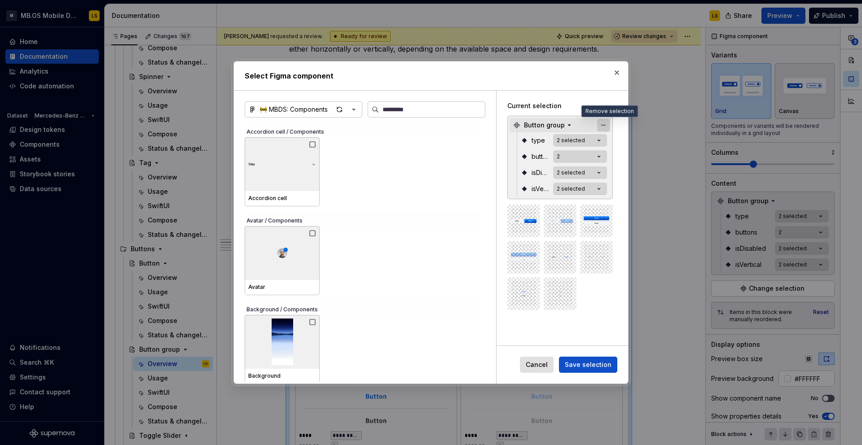
click at [608, 126] on button "button" at bounding box center [603, 125] width 13 height 13
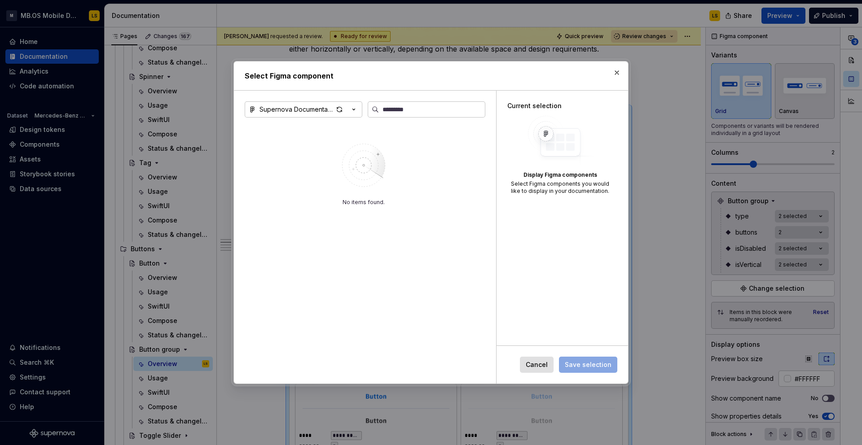
click at [618, 73] on button "button" at bounding box center [617, 72] width 13 height 13
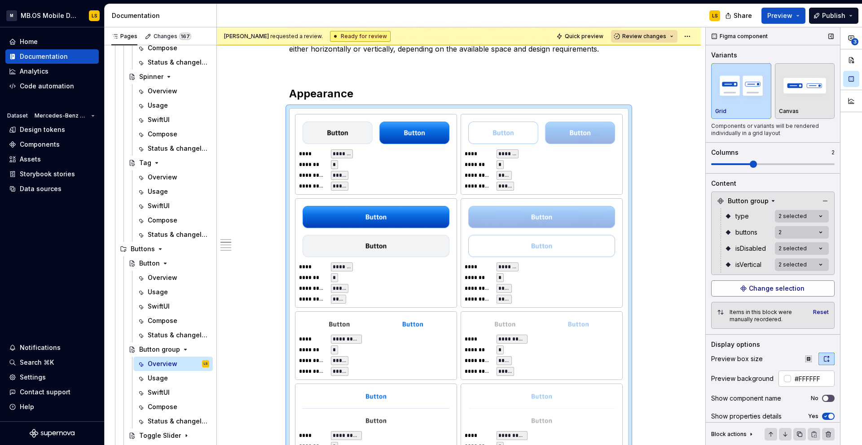
click at [772, 287] on span "Change selection" at bounding box center [777, 288] width 56 height 9
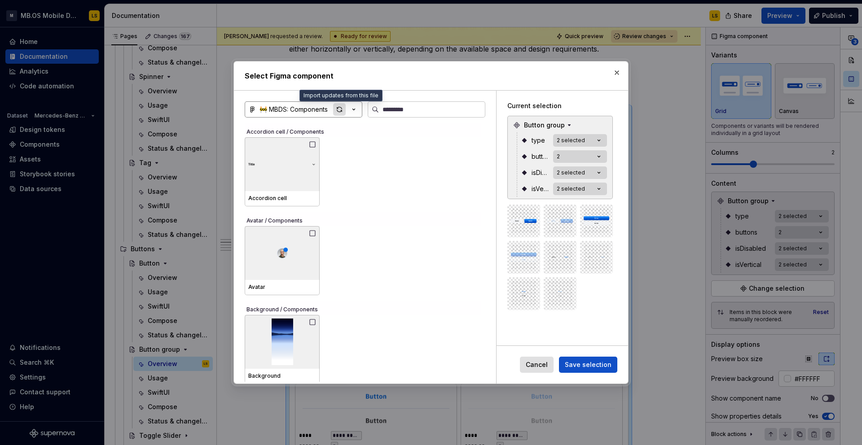
click at [340, 110] on div "button" at bounding box center [339, 109] width 13 height 13
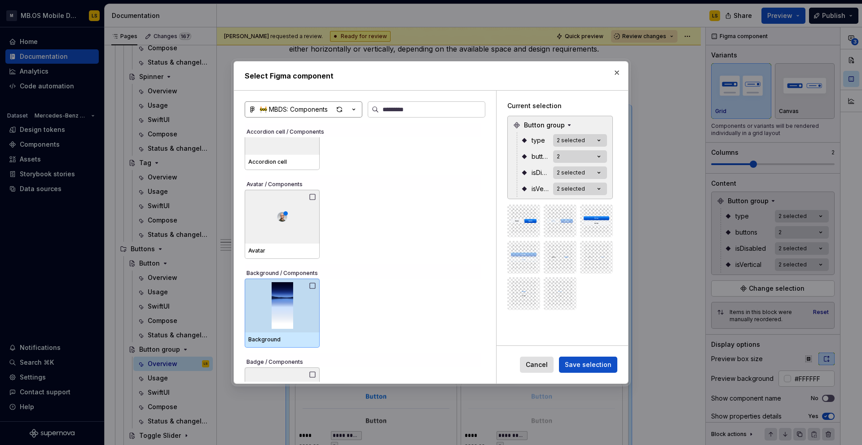
scroll to position [0, 0]
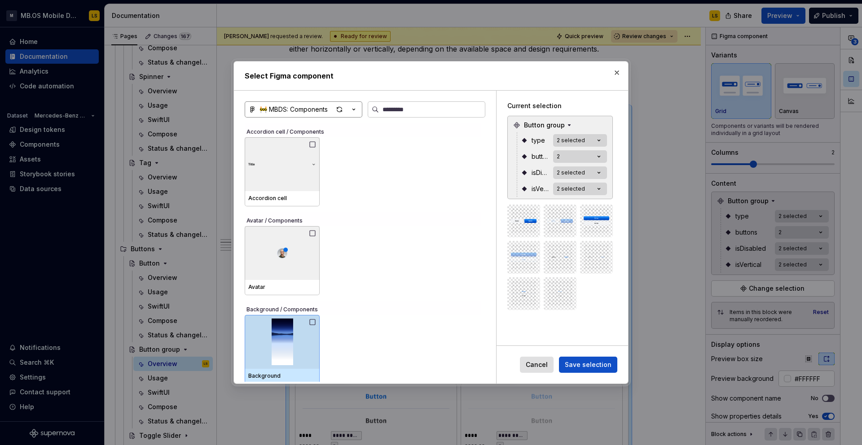
type textarea "*"
click at [394, 113] on input "search" at bounding box center [432, 109] width 106 height 9
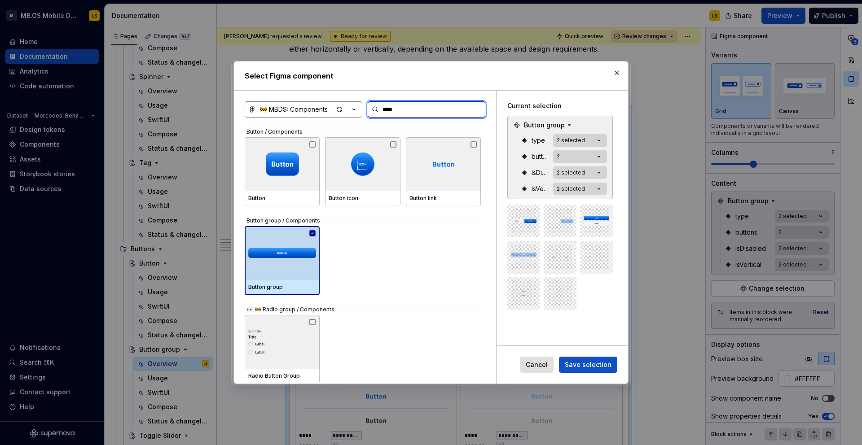
click at [315, 234] on icon at bounding box center [313, 233] width 6 height 6
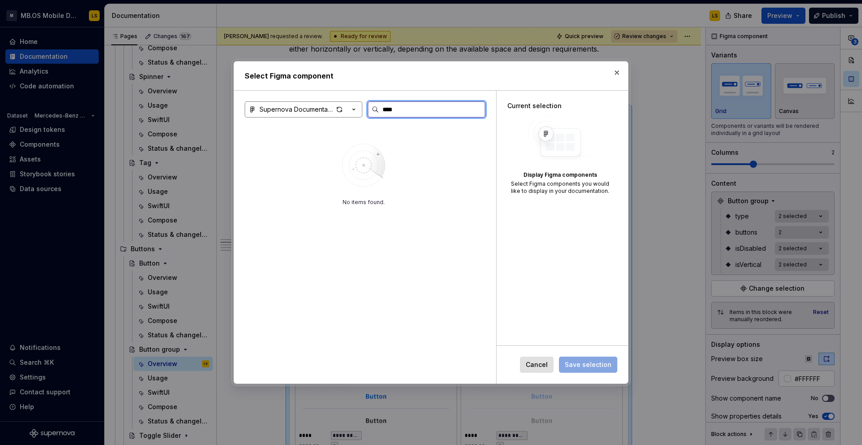
click at [414, 112] on input "****" at bounding box center [432, 109] width 106 height 9
type input "*"
type input "******"
click at [356, 112] on icon "button" at bounding box center [353, 109] width 9 height 9
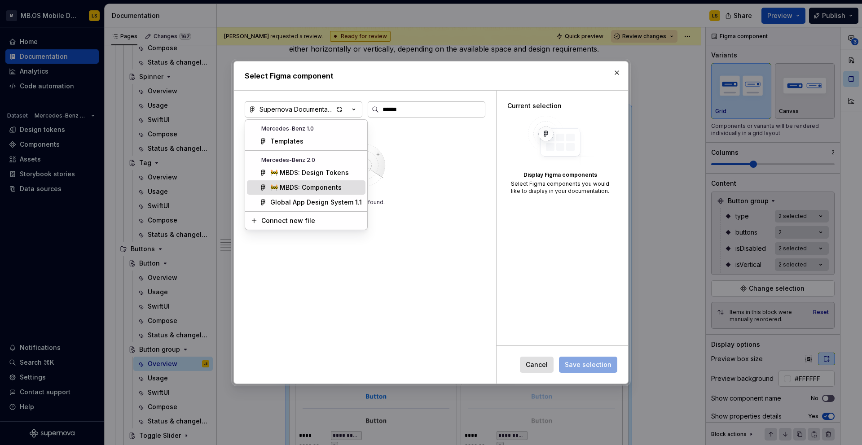
click at [332, 188] on div "🚧 MBDS: Components" at bounding box center [305, 187] width 71 height 9
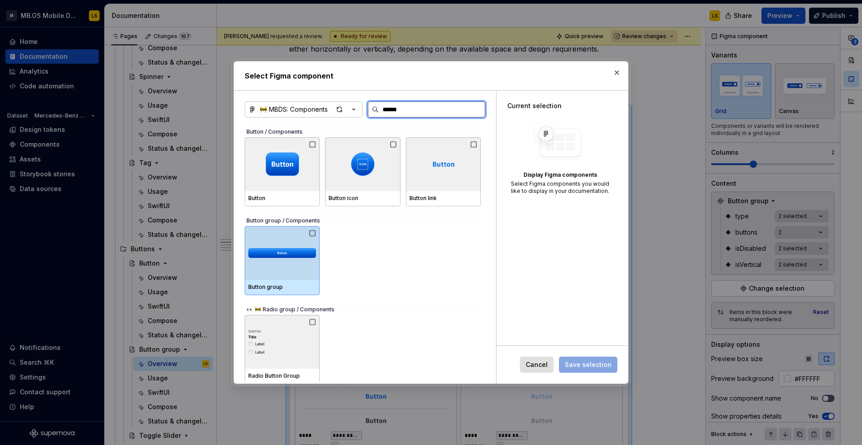
click at [312, 237] on div at bounding box center [282, 253] width 75 height 54
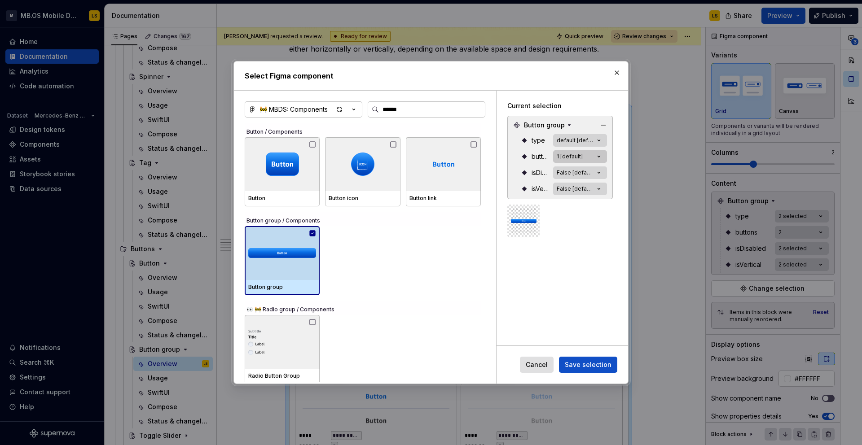
click at [595, 157] on button "1 [default]" at bounding box center [580, 156] width 54 height 13
click at [603, 158] on icon "button" at bounding box center [598, 156] width 9 height 9
click at [600, 154] on icon "button" at bounding box center [598, 156] width 9 height 9
click at [593, 366] on span "Save selection" at bounding box center [588, 365] width 47 height 9
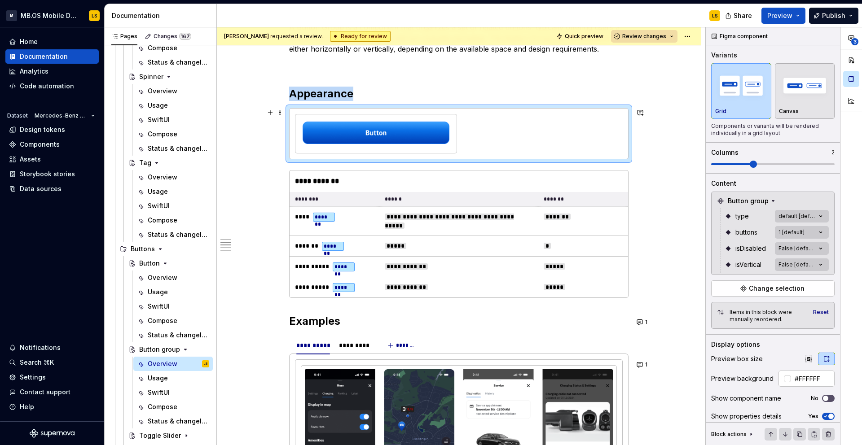
click at [421, 143] on img at bounding box center [376, 133] width 147 height 22
click at [793, 232] on div "**********" at bounding box center [784, 236] width 156 height 418
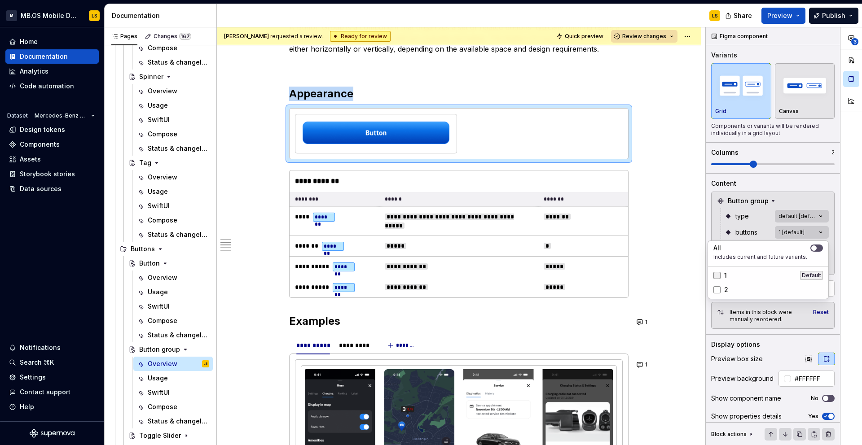
click at [716, 274] on div at bounding box center [716, 275] width 7 height 7
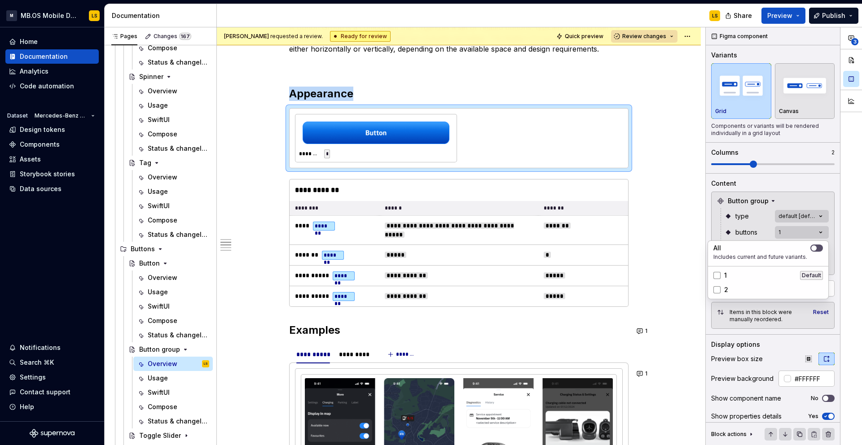
click at [721, 289] on div "2" at bounding box center [720, 290] width 15 height 9
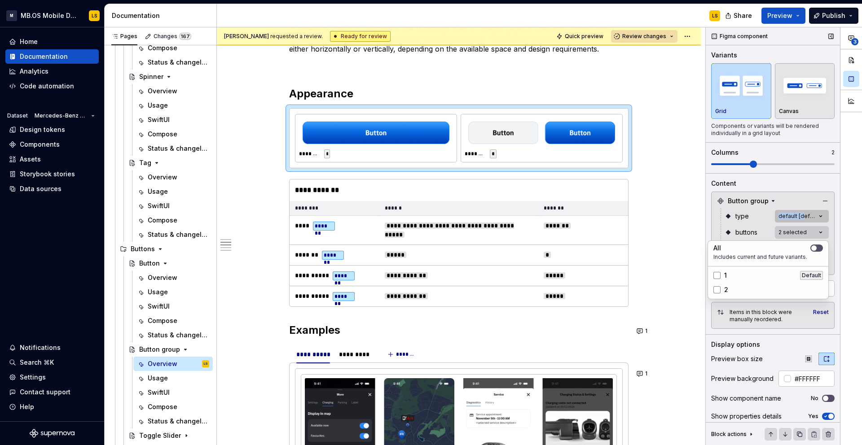
click at [804, 213] on div "**********" at bounding box center [784, 236] width 156 height 418
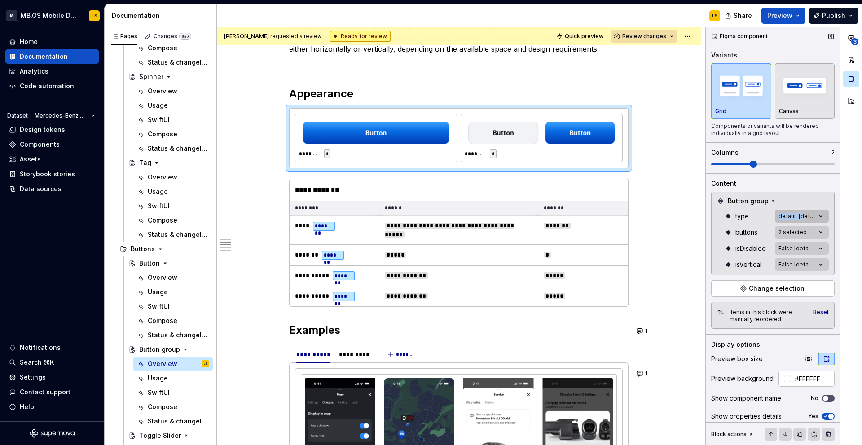
click at [809, 213] on div "**********" at bounding box center [784, 236] width 156 height 418
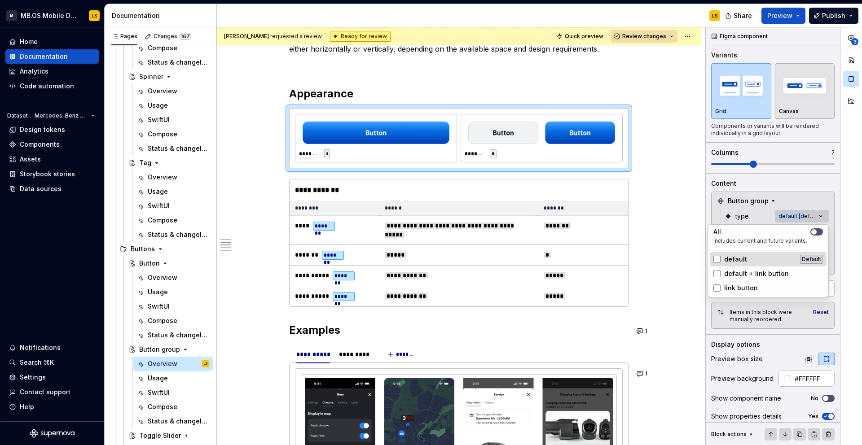
click at [758, 258] on div "default Default" at bounding box center [768, 259] width 110 height 9
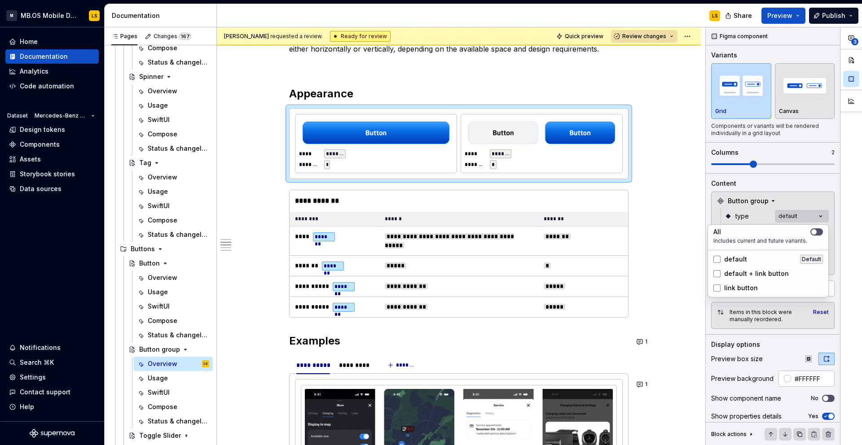
click at [758, 277] on span "default + link button" at bounding box center [756, 273] width 65 height 9
click at [758, 290] on div "link button" at bounding box center [768, 288] width 110 height 9
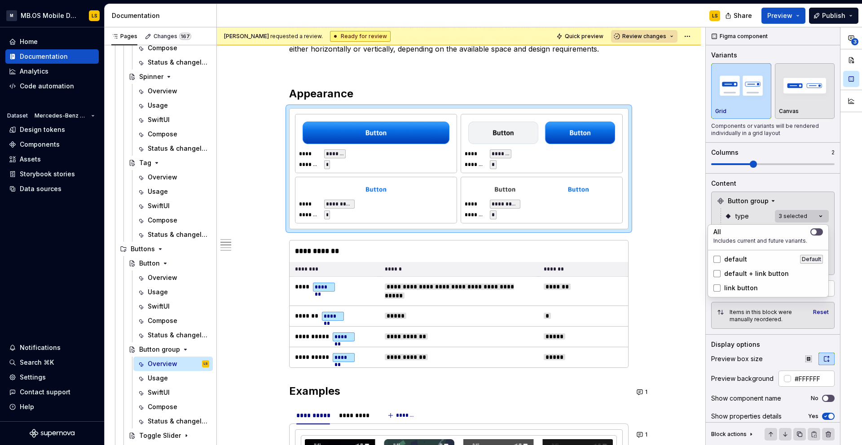
click at [774, 190] on div "**********" at bounding box center [784, 236] width 156 height 418
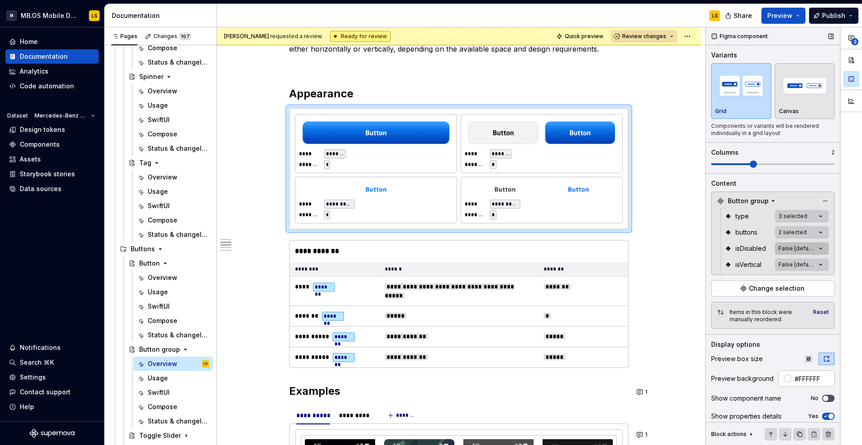
click at [804, 252] on div "**********" at bounding box center [784, 236] width 156 height 418
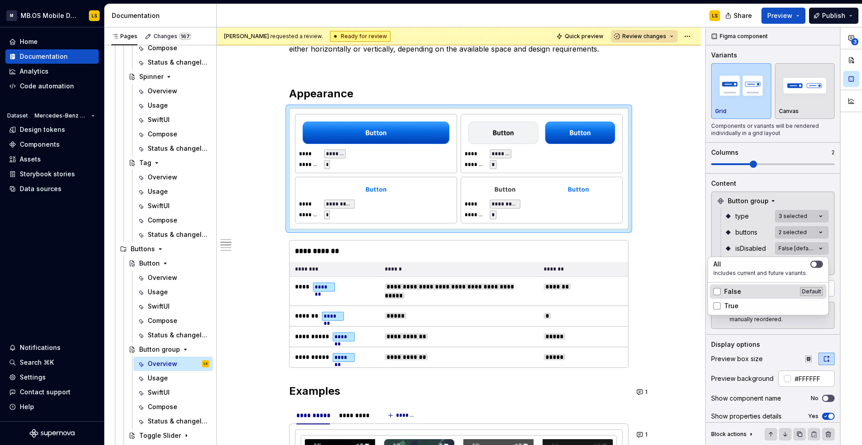
click at [749, 286] on div "False Default" at bounding box center [768, 292] width 117 height 14
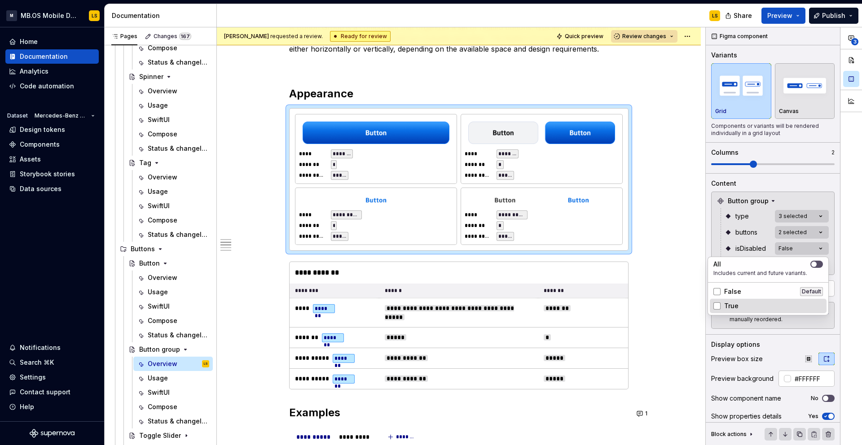
click at [751, 308] on div "True" at bounding box center [768, 306] width 110 height 9
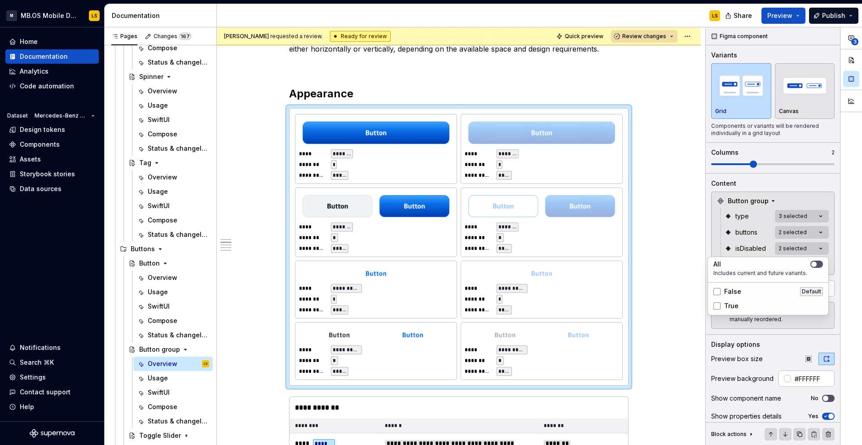
click at [734, 236] on div "**********" at bounding box center [784, 236] width 156 height 418
click at [784, 266] on div "**********" at bounding box center [784, 236] width 156 height 418
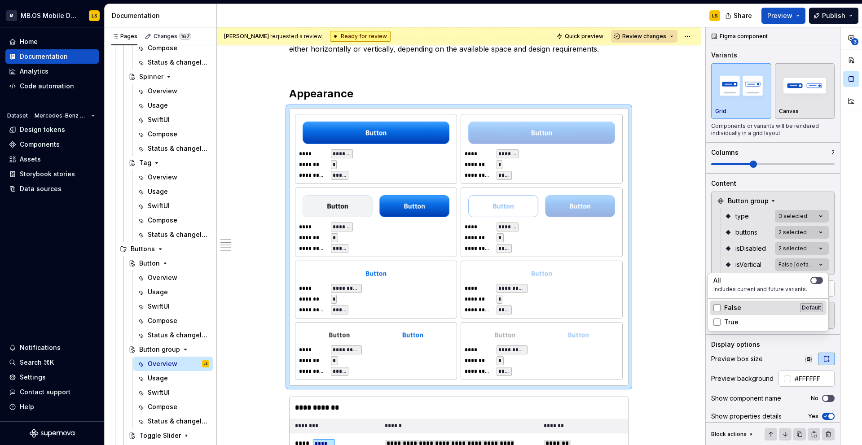
click at [751, 306] on div "False Default" at bounding box center [768, 308] width 110 height 9
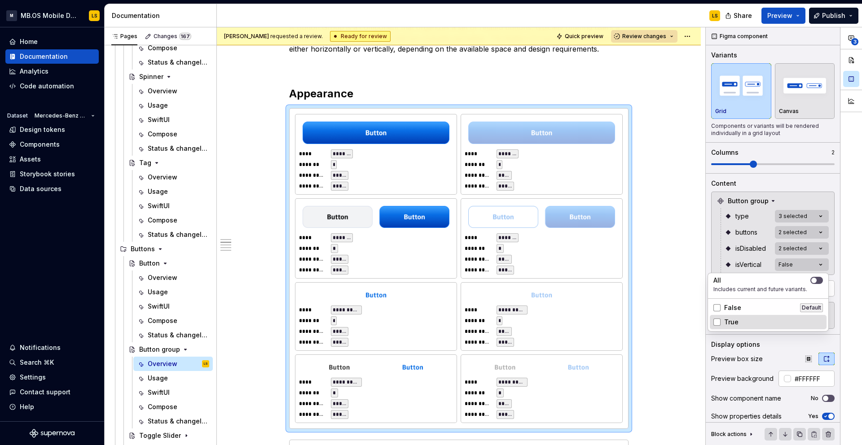
click at [750, 326] on div "True" at bounding box center [768, 322] width 110 height 9
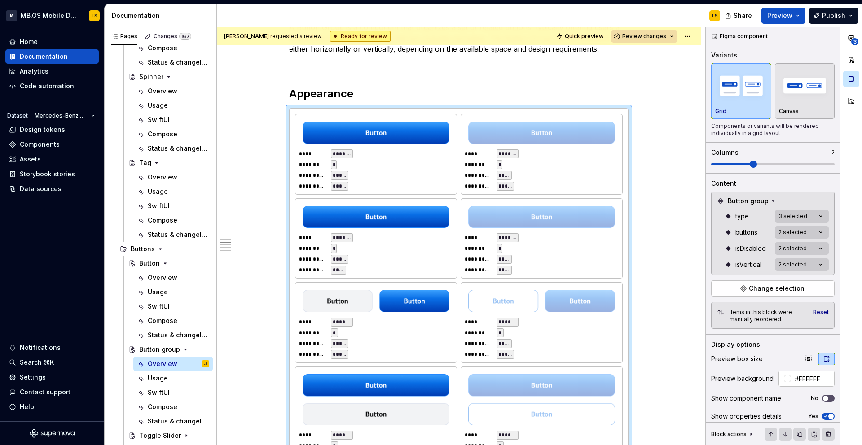
click at [649, 286] on html "M MB.OS Mobile Design System LS Home Documentation Analytics Code automation Da…" at bounding box center [431, 222] width 862 height 445
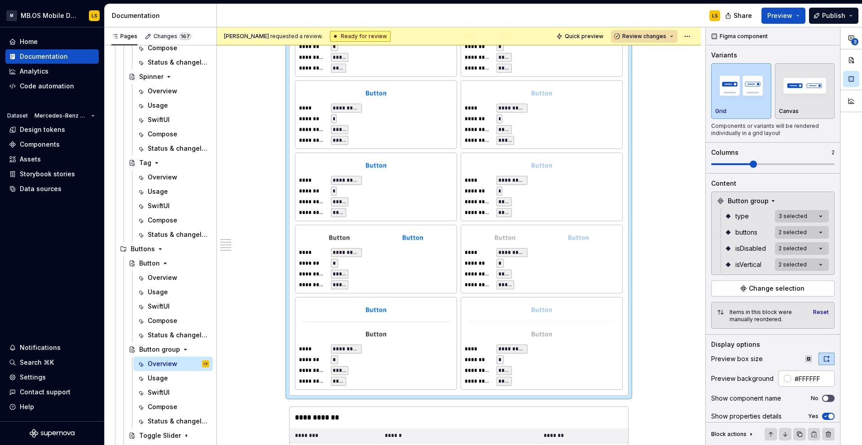
scroll to position [973, 0]
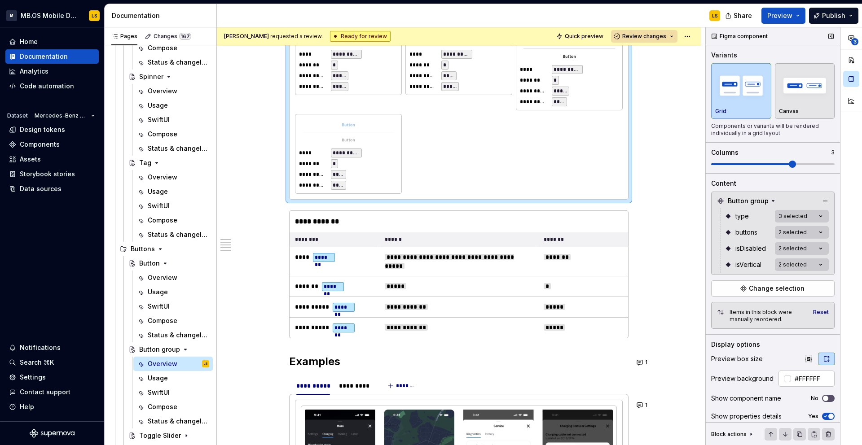
click at [778, 166] on span at bounding box center [772, 164] width 123 height 7
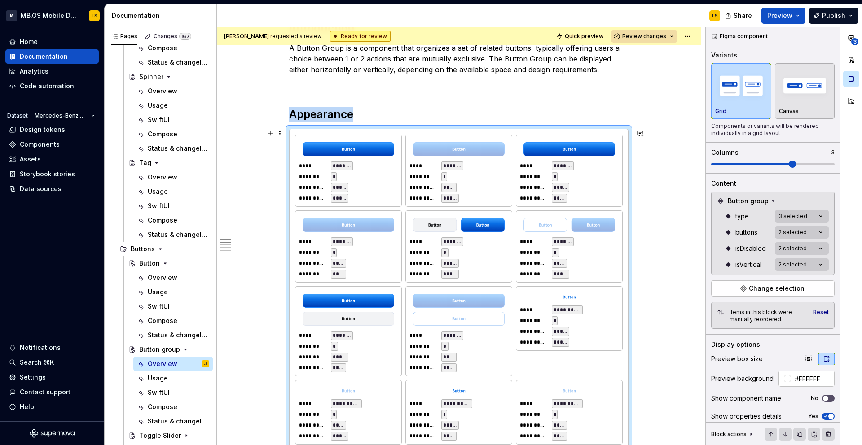
scroll to position [552, 0]
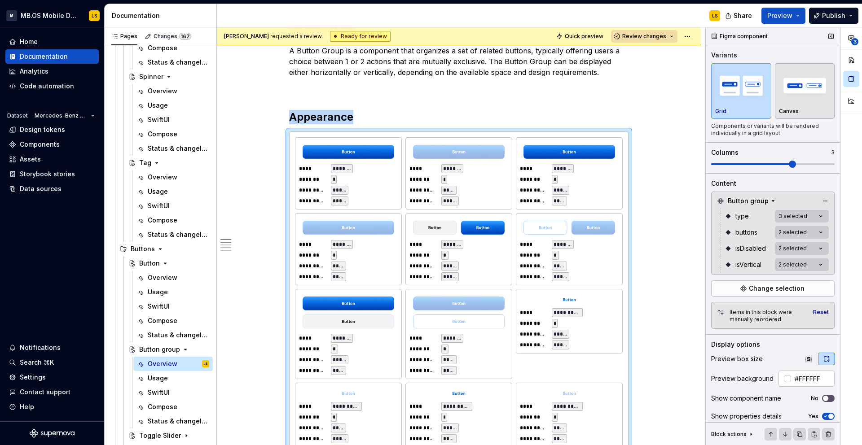
click at [812, 164] on span at bounding box center [772, 164] width 123 height 2
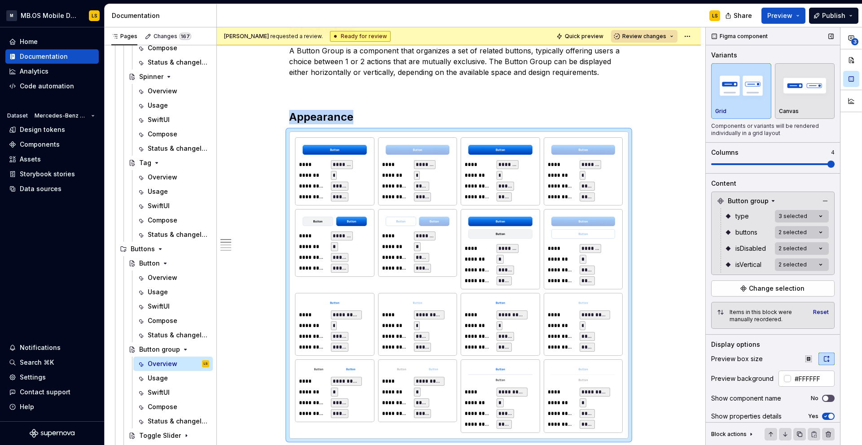
click at [820, 164] on span at bounding box center [772, 164] width 123 height 2
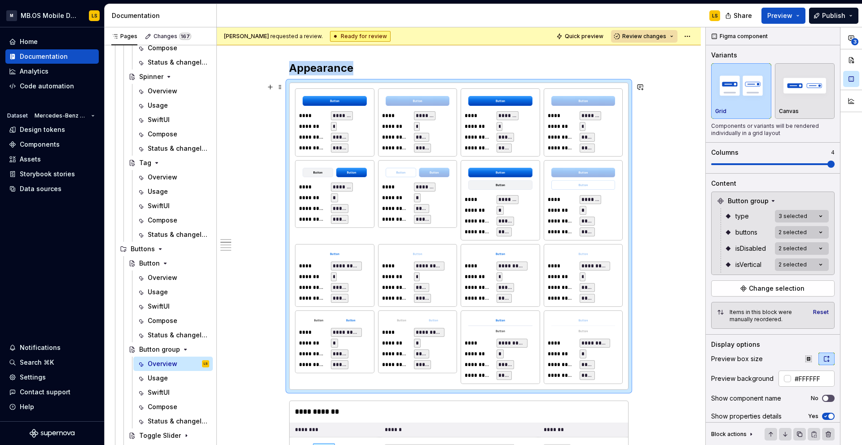
scroll to position [606, 0]
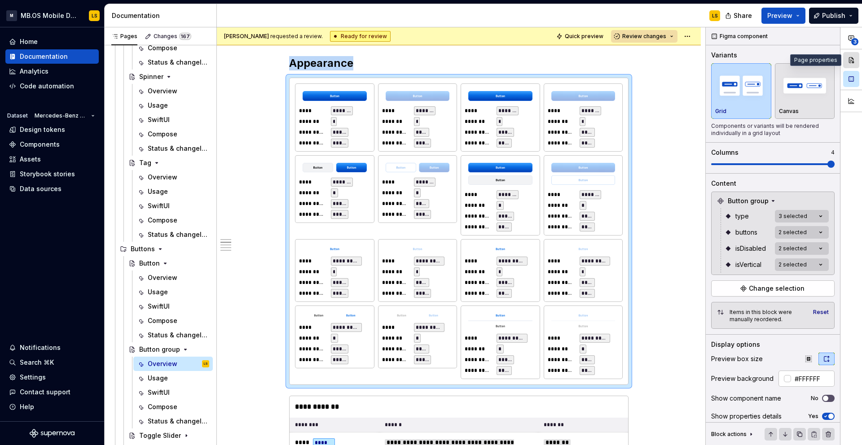
click at [854, 63] on button "button" at bounding box center [851, 60] width 16 height 16
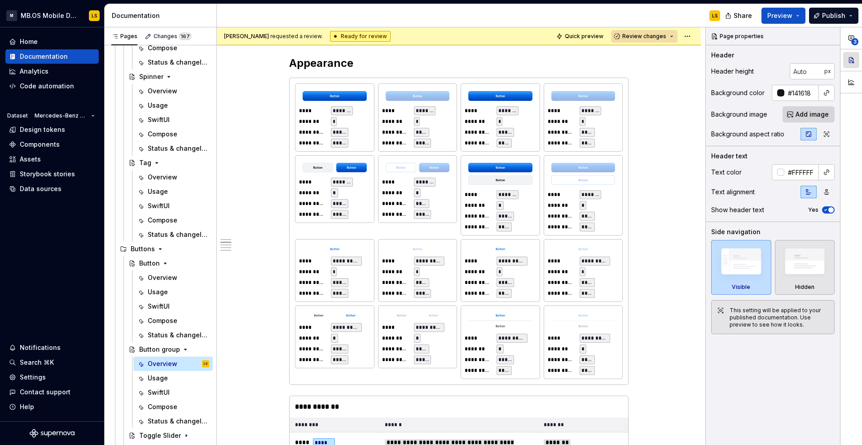
type textarea "*"
click at [629, 159] on div "**********" at bounding box center [458, 232] width 339 height 308
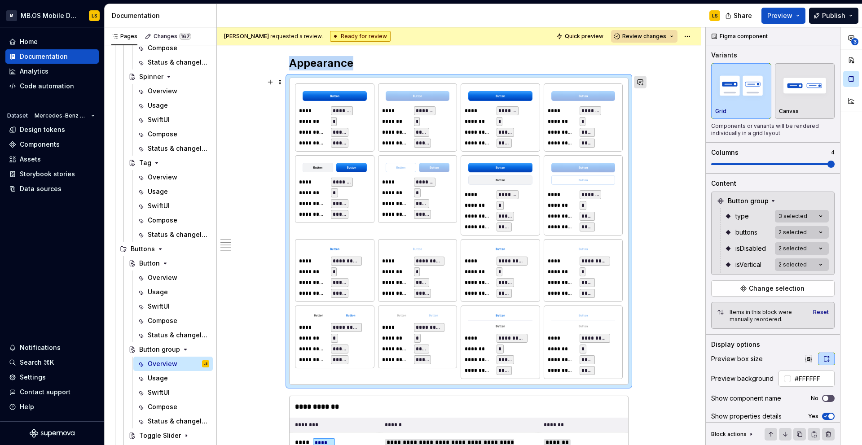
click at [643, 86] on button "button" at bounding box center [640, 82] width 13 height 13
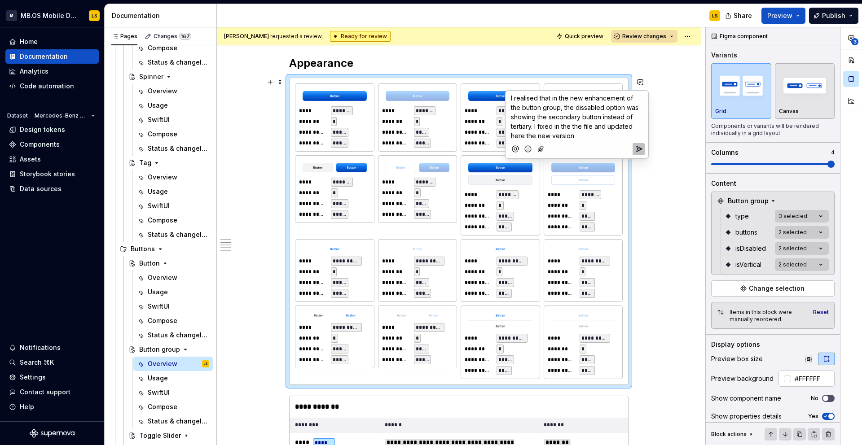
click at [582, 137] on p "I realised that in the new enhancement of the button group, the dissabled optio…" at bounding box center [577, 116] width 132 height 47
click at [593, 124] on span "[PERSON_NAME]" at bounding box center [606, 123] width 51 height 9
click at [526, 95] on span "I realised that in the new enhancement of the button group, the dissabled optio…" at bounding box center [575, 116] width 129 height 45
click at [587, 107] on span "I noticed that in the new enhancement of the button group, the dissabled option…" at bounding box center [578, 116] width 134 height 45
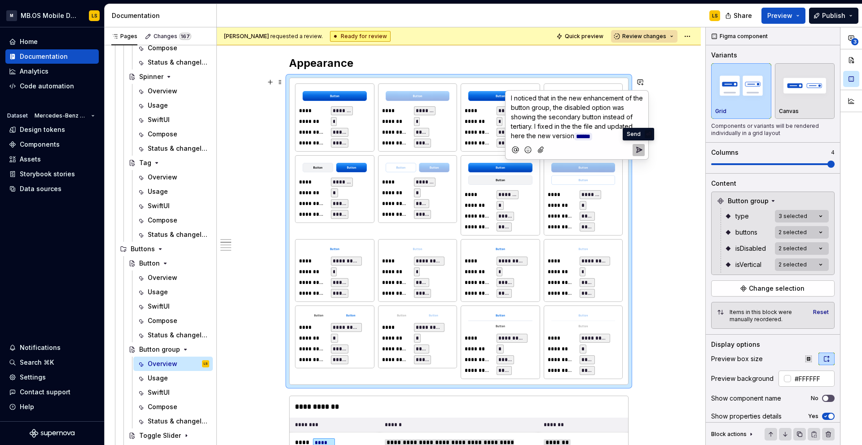
click at [640, 147] on icon "Send" at bounding box center [638, 149] width 9 height 9
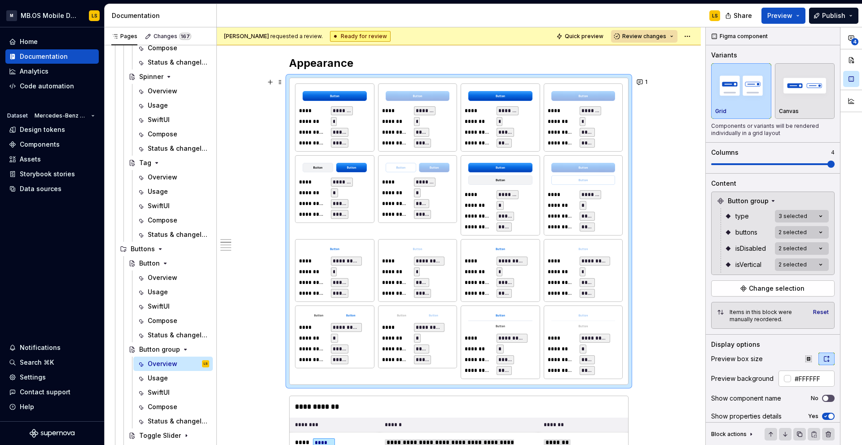
click at [510, 205] on div "**********" at bounding box center [500, 210] width 71 height 41
click at [804, 220] on div "**********" at bounding box center [784, 236] width 156 height 418
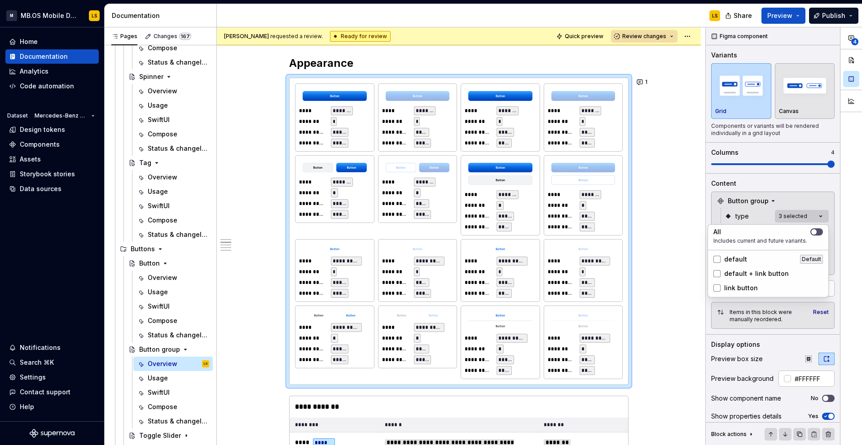
type textarea "*"
